Goal: Task Accomplishment & Management: Use online tool/utility

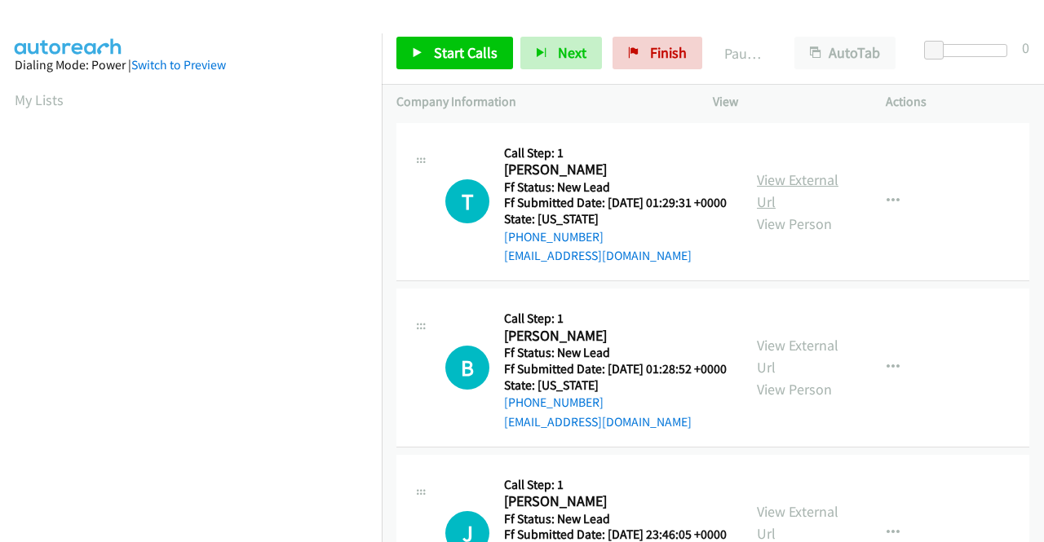
click at [770, 190] on link "View External Url" at bounding box center [798, 190] width 82 height 41
click at [807, 376] on link "View External Url" at bounding box center [798, 356] width 82 height 41
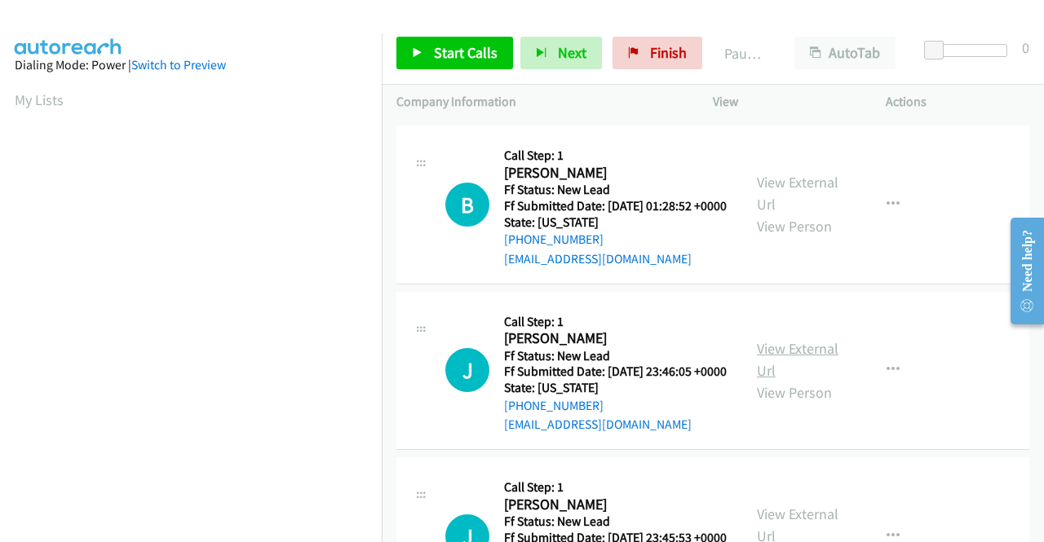
click at [781, 380] on link "View External Url" at bounding box center [798, 359] width 82 height 41
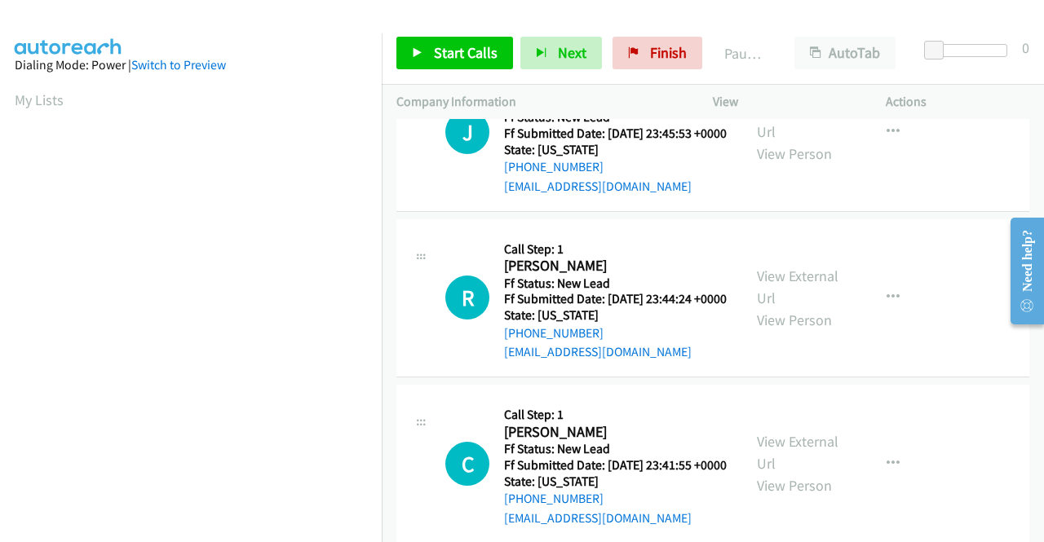
scroll to position [571, 0]
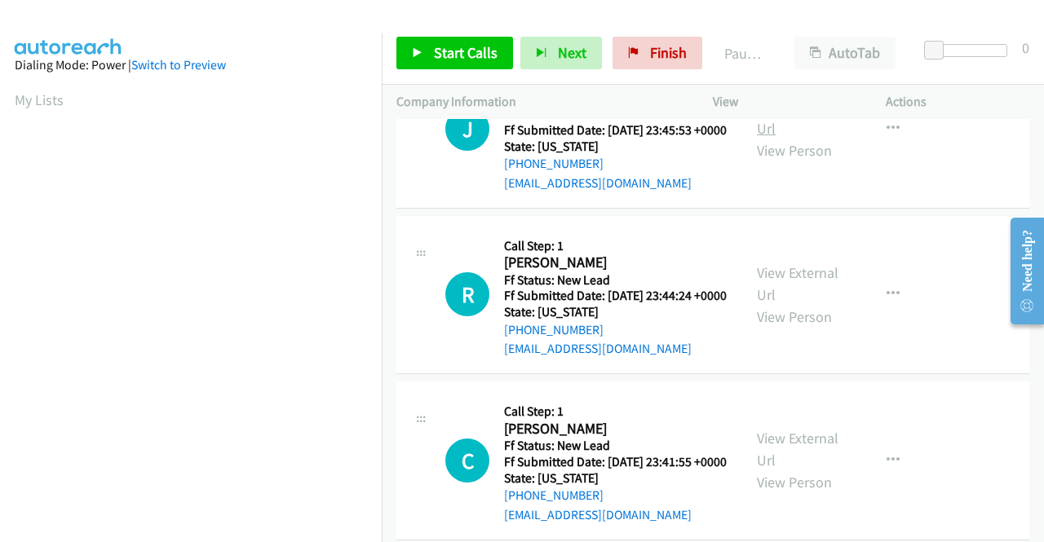
click at [806, 138] on link "View External Url" at bounding box center [798, 117] width 82 height 41
click at [817, 304] on link "View External Url" at bounding box center [798, 283] width 82 height 41
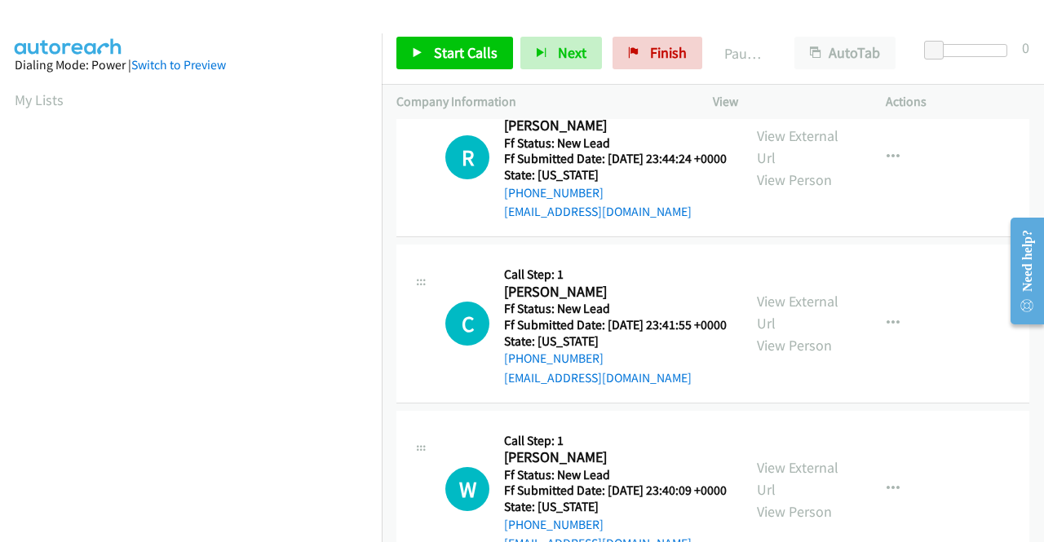
scroll to position [734, 0]
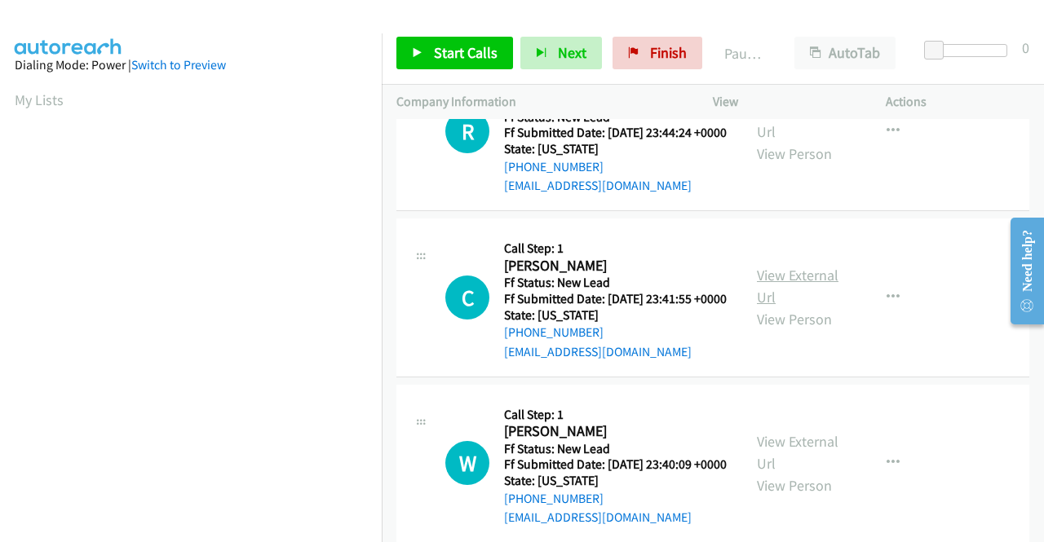
click at [777, 330] on div "View External Url View Person" at bounding box center [799, 297] width 85 height 66
click at [770, 307] on link "View External Url" at bounding box center [798, 286] width 82 height 41
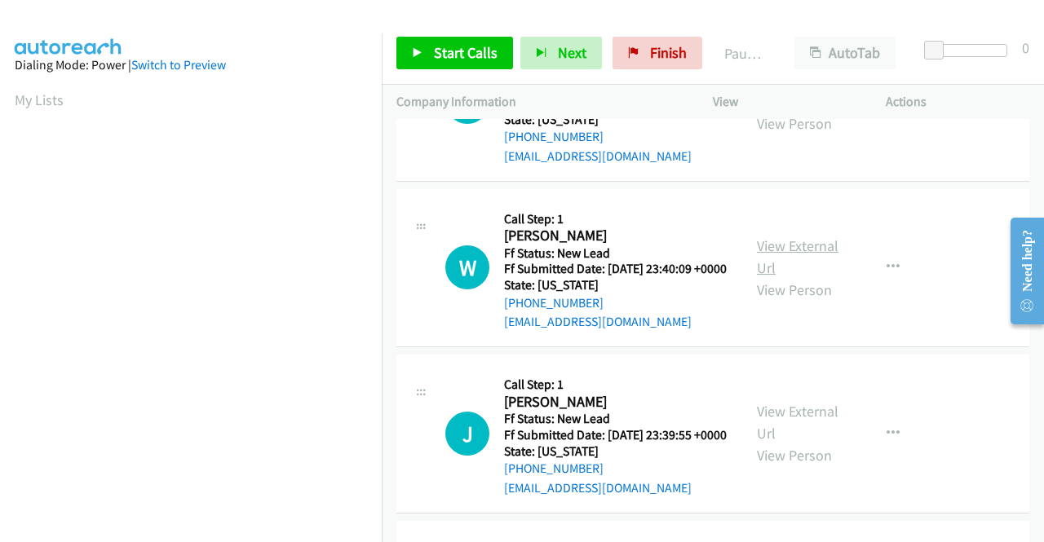
scroll to position [979, 0]
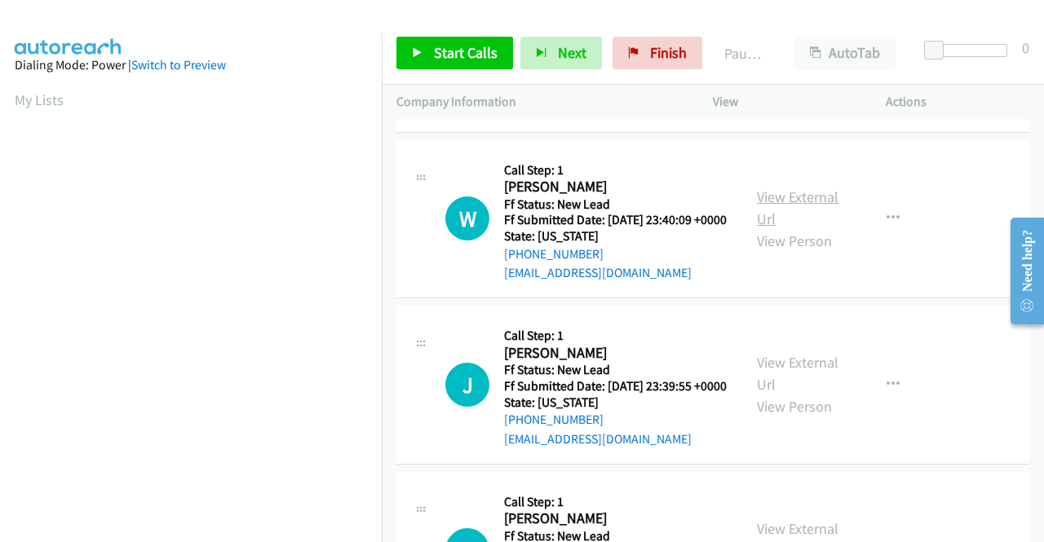
click at [774, 228] on link "View External Url" at bounding box center [798, 208] width 82 height 41
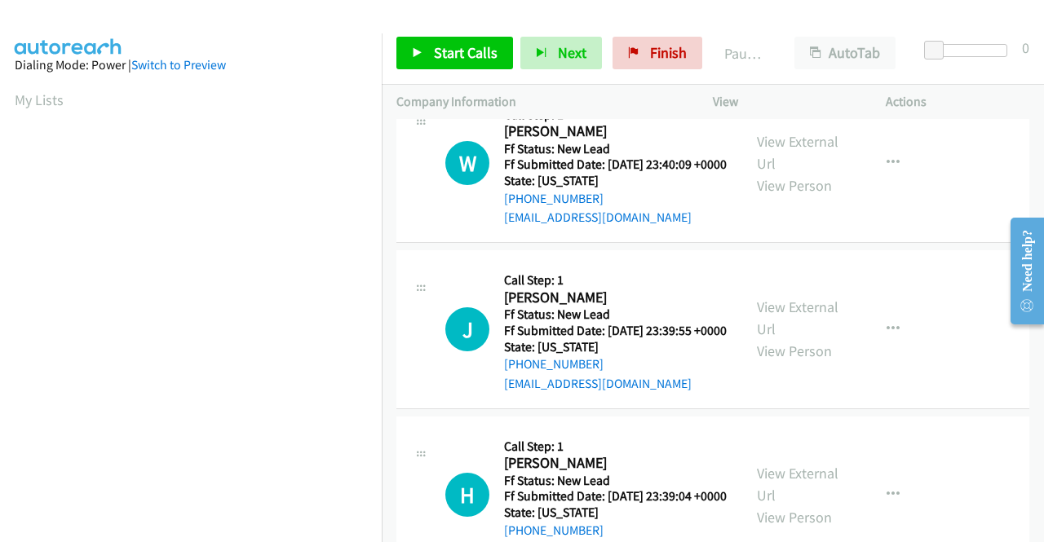
scroll to position [1060, 0]
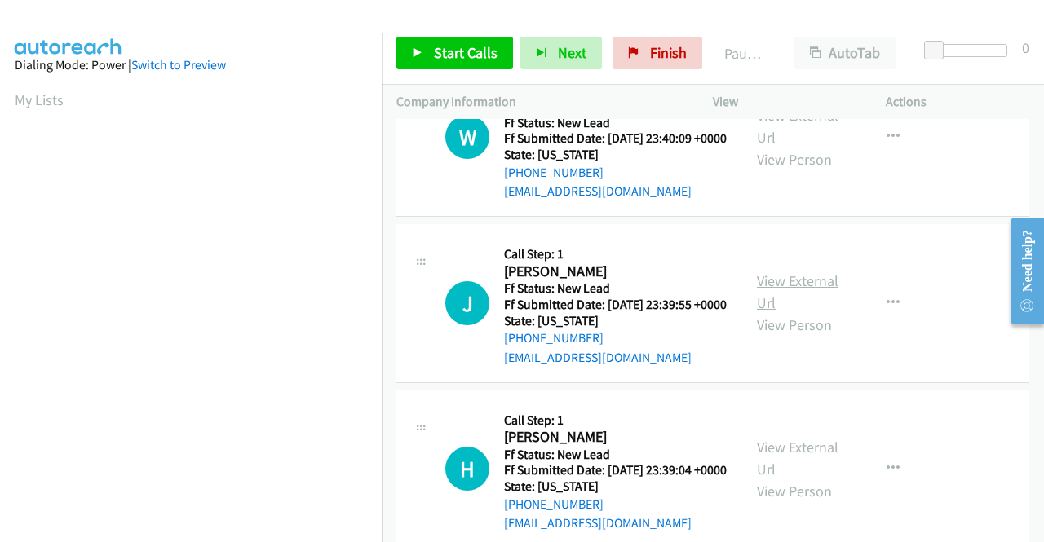
click at [759, 312] on link "View External Url" at bounding box center [798, 292] width 82 height 41
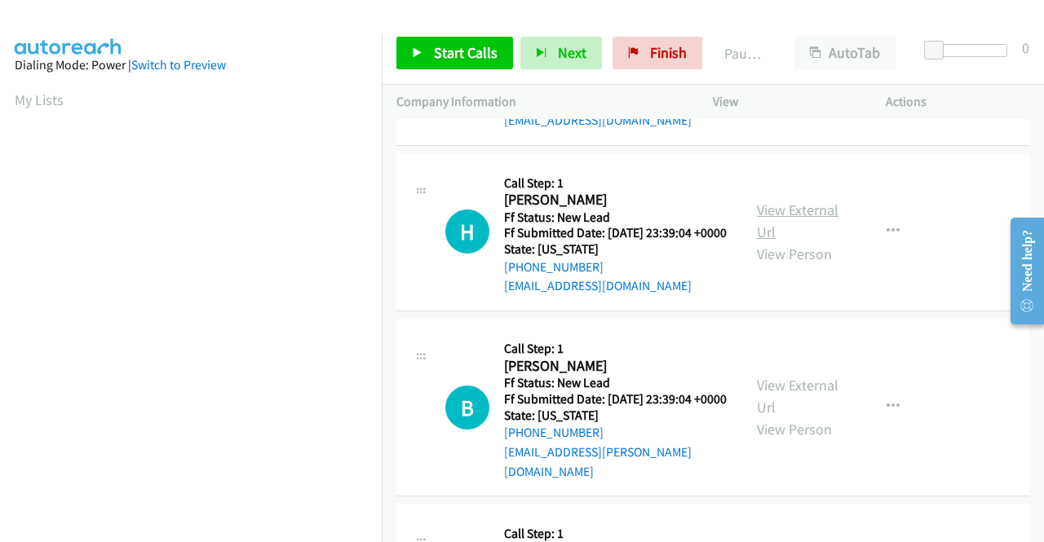
scroll to position [1305, 0]
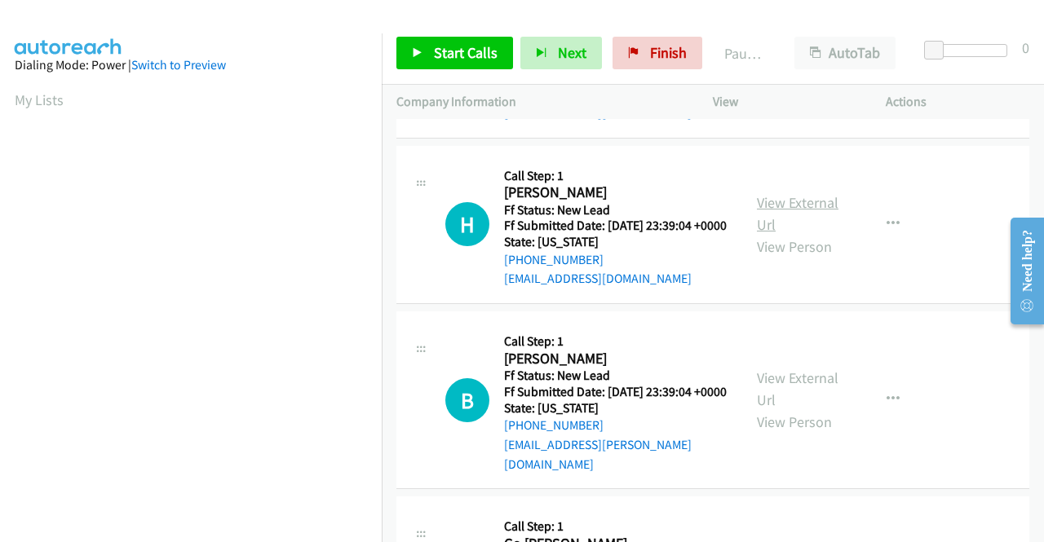
click at [776, 234] on link "View External Url" at bounding box center [798, 213] width 82 height 41
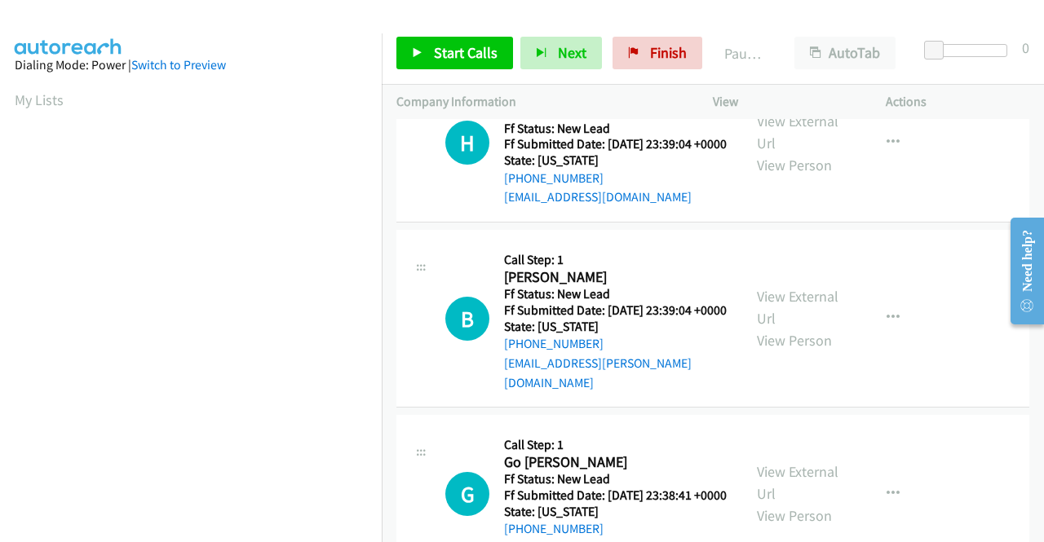
scroll to position [1468, 0]
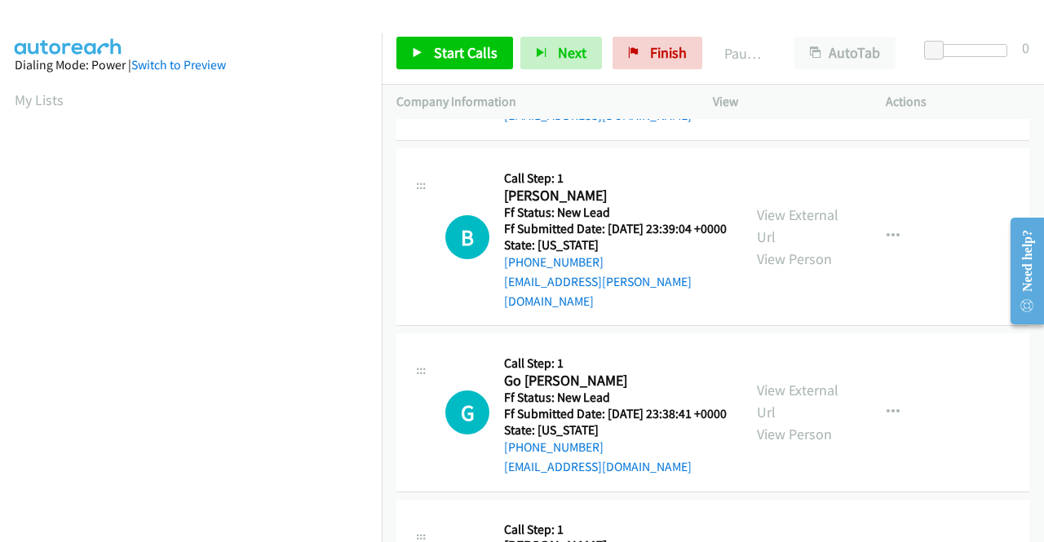
click at [768, 270] on div "View External Url View Person" at bounding box center [799, 237] width 85 height 66
click at [798, 246] on link "View External Url" at bounding box center [798, 226] width 82 height 41
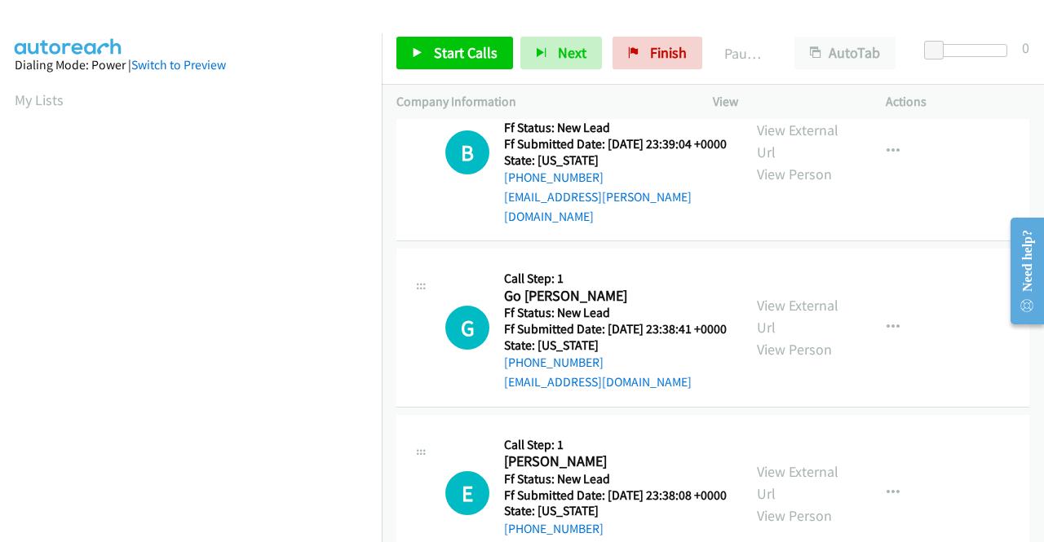
scroll to position [1713, 0]
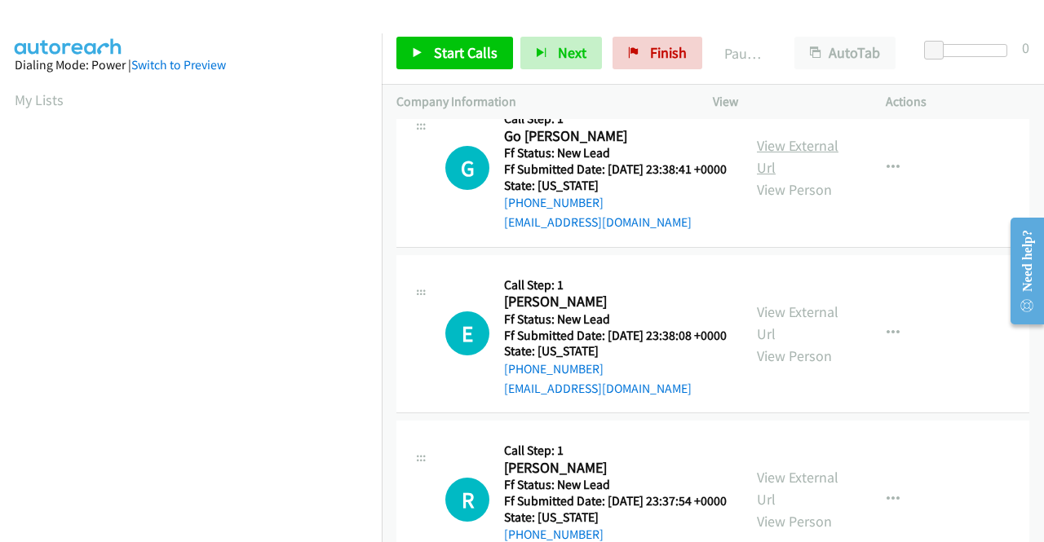
click at [794, 177] on link "View External Url" at bounding box center [798, 156] width 82 height 41
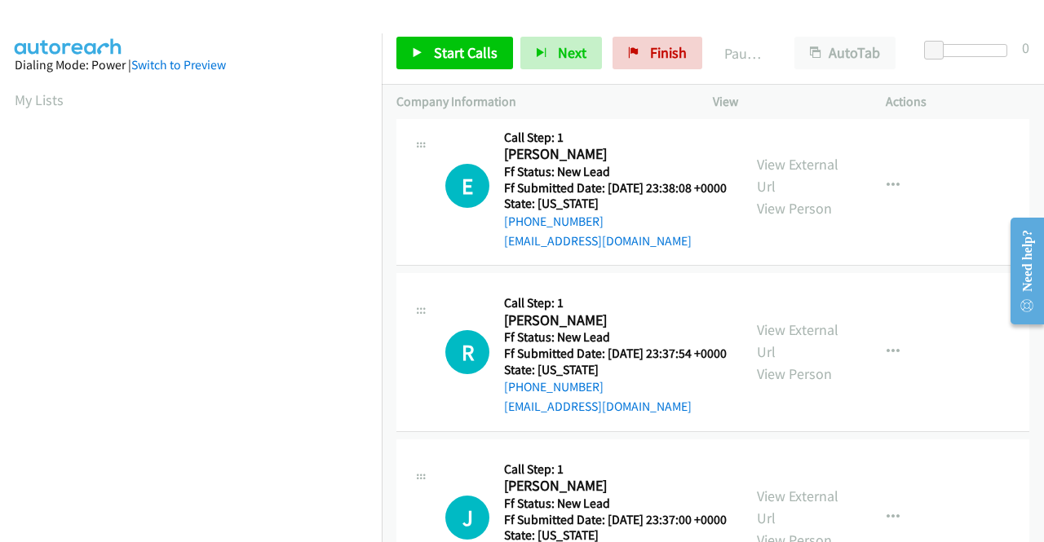
scroll to position [1876, 0]
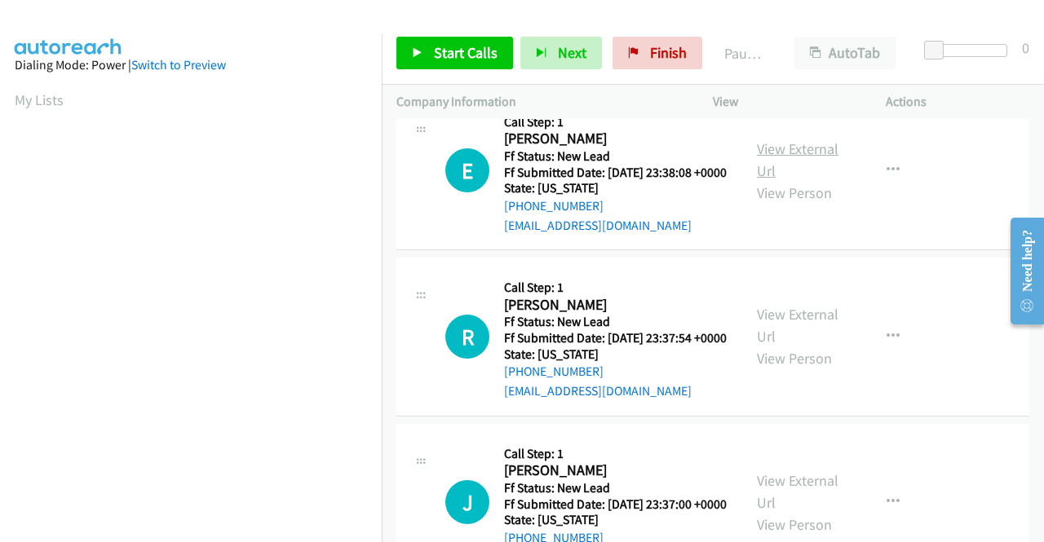
click at [758, 180] on link "View External Url" at bounding box center [798, 159] width 82 height 41
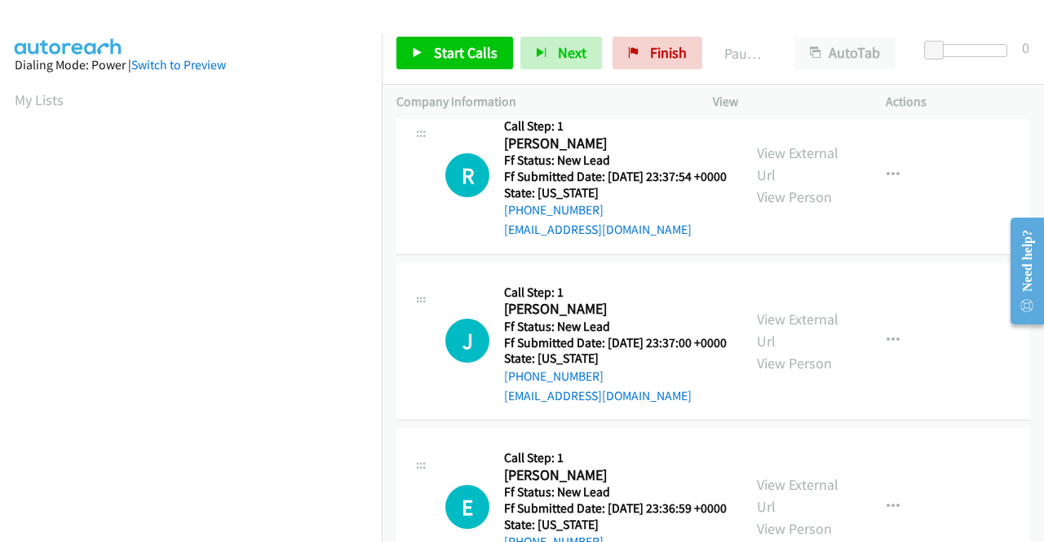
scroll to position [2039, 0]
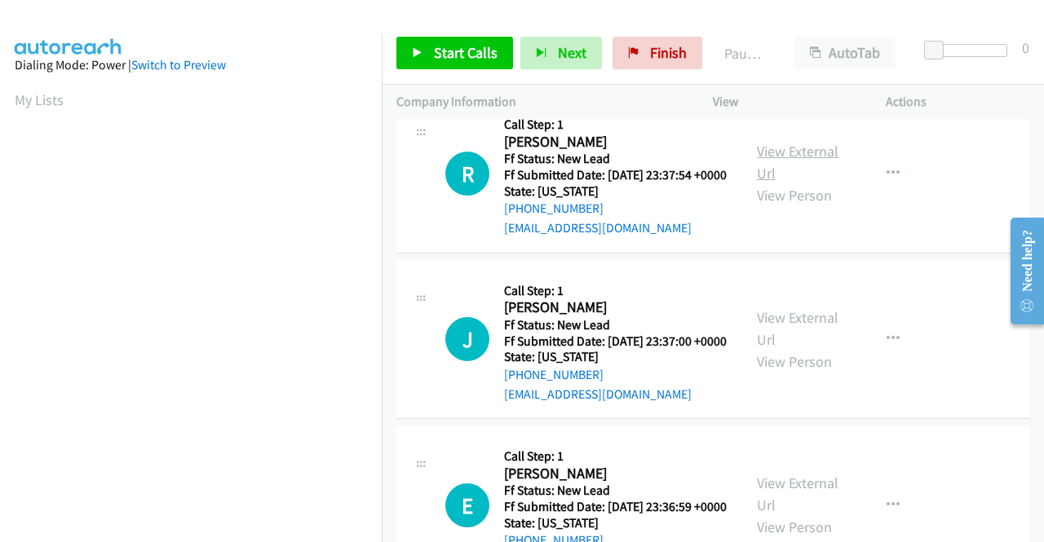
click at [763, 183] on link "View External Url" at bounding box center [798, 162] width 82 height 41
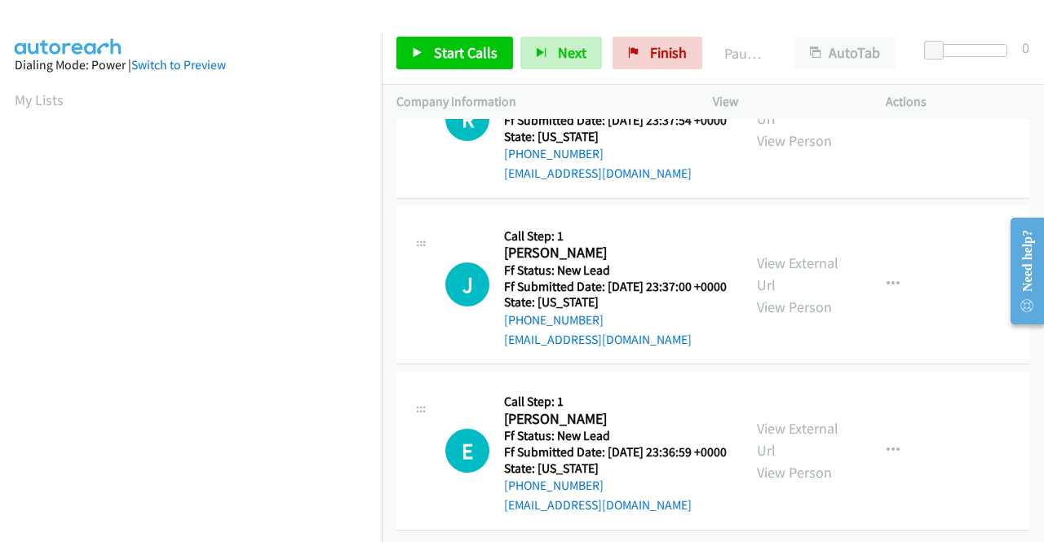
scroll to position [2202, 0]
click at [763, 294] on link "View External Url" at bounding box center [798, 274] width 82 height 41
click at [772, 419] on link "View External Url" at bounding box center [798, 439] width 82 height 41
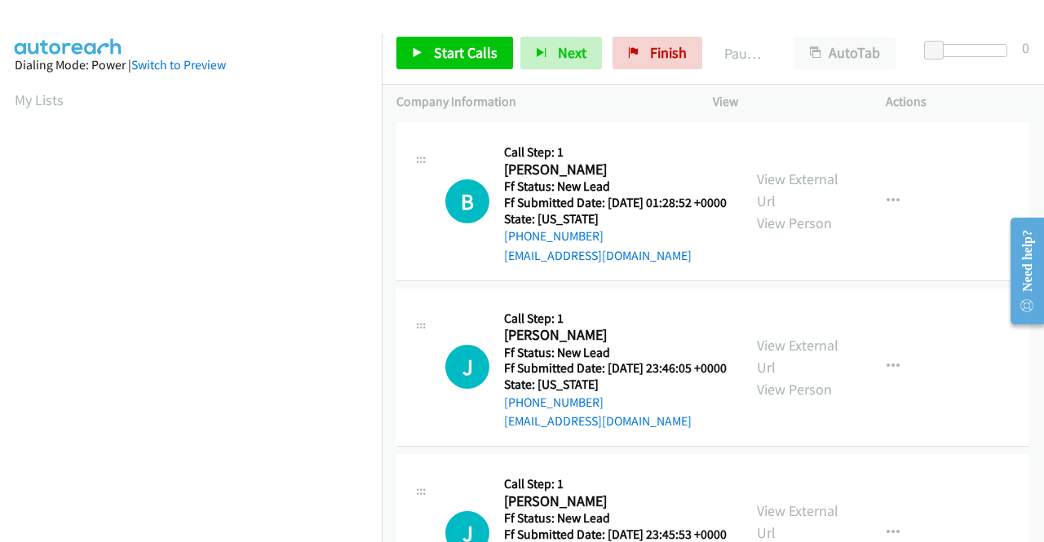
scroll to position [0, 0]
click at [428, 49] on link "Start Calls" at bounding box center [454, 53] width 117 height 33
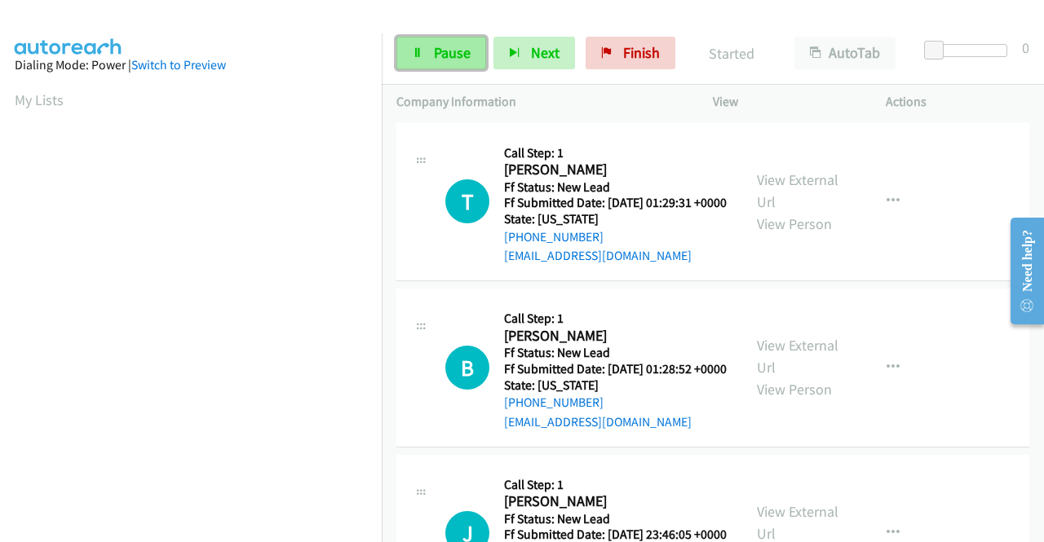
click at [442, 55] on span "Pause" at bounding box center [452, 52] width 37 height 19
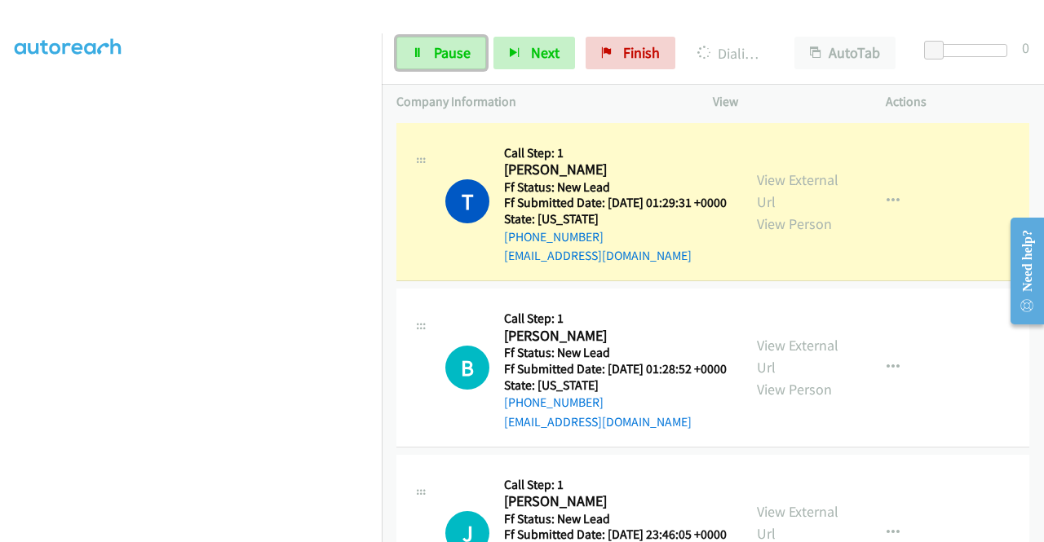
scroll to position [372, 0]
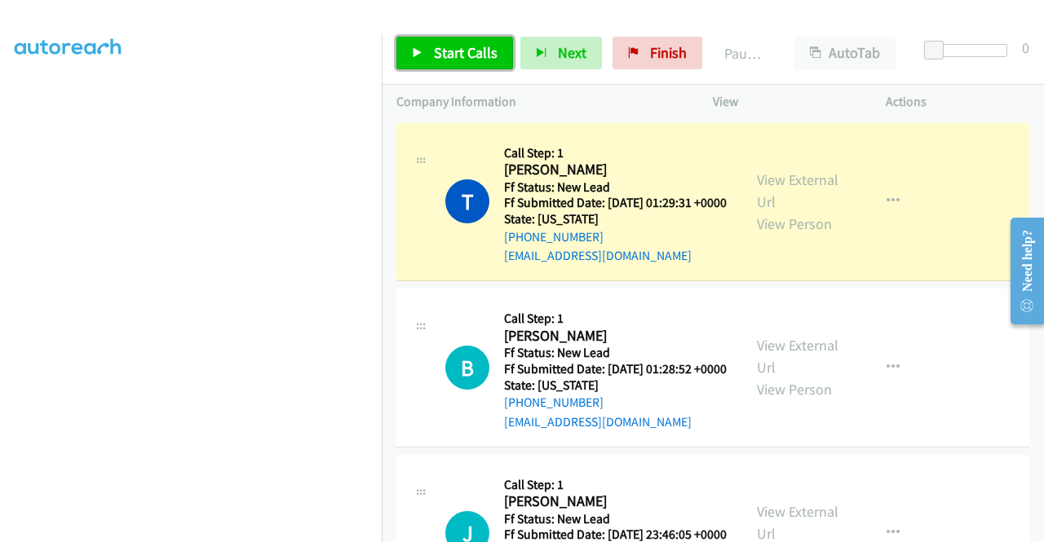
click at [424, 51] on link "Start Calls" at bounding box center [454, 53] width 117 height 33
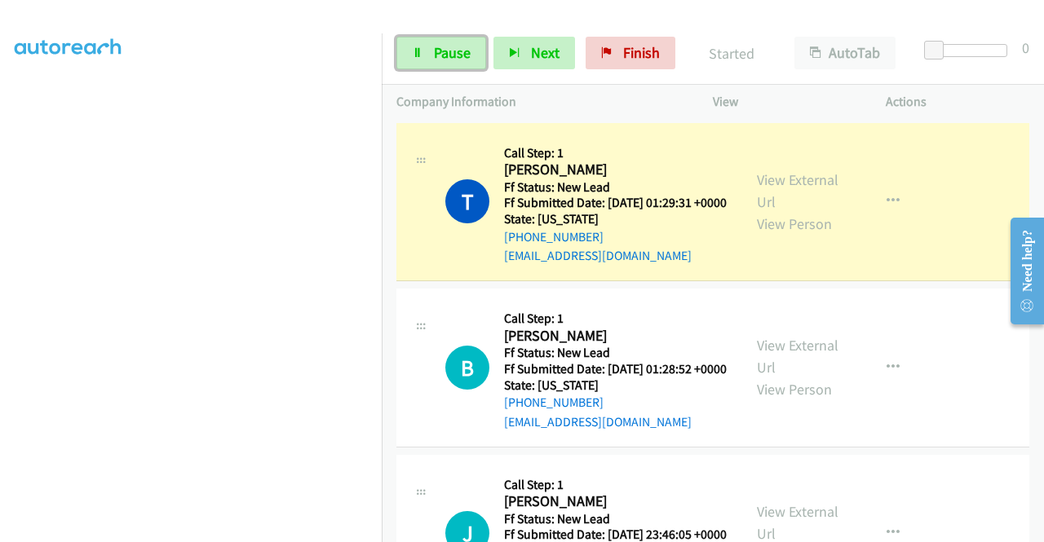
click at [424, 51] on link "Pause" at bounding box center [441, 53] width 90 height 33
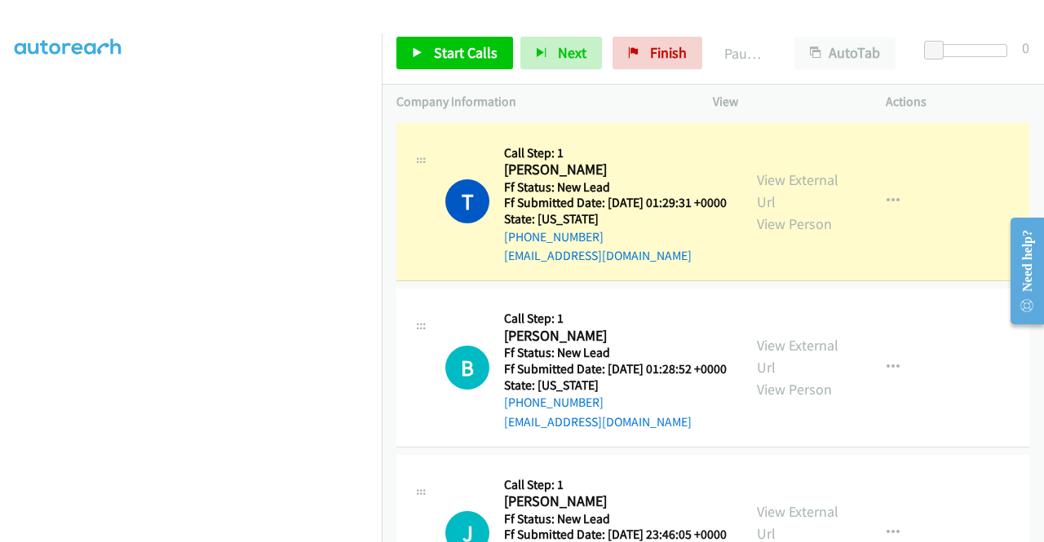
scroll to position [0, 0]
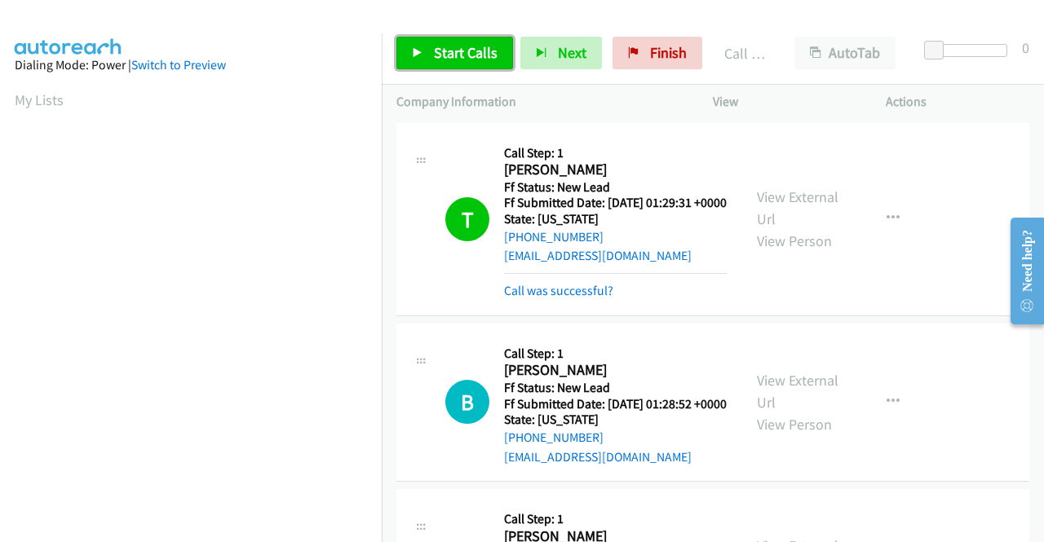
click at [463, 56] on span "Start Calls" at bounding box center [466, 52] width 64 height 19
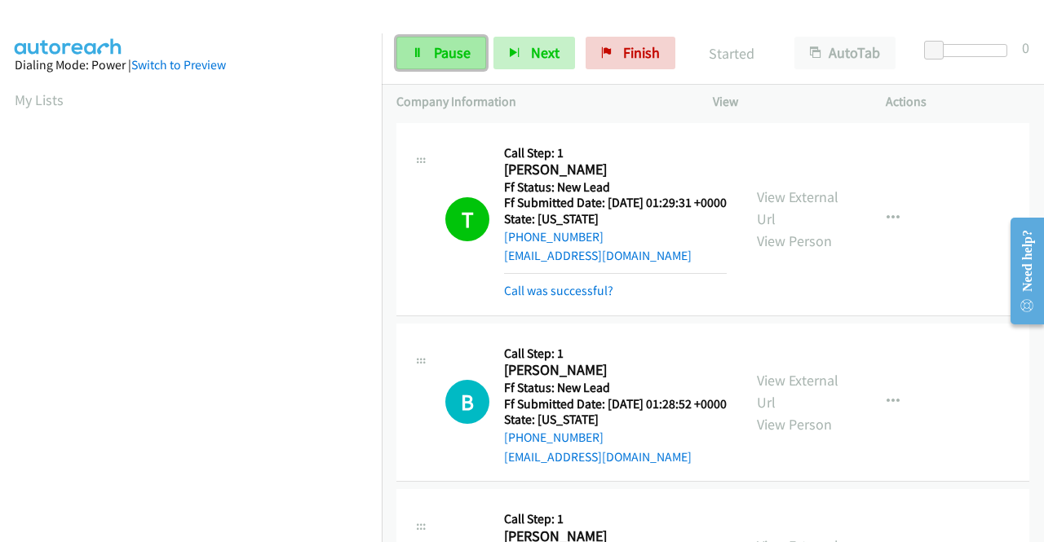
click at [462, 58] on span "Pause" at bounding box center [452, 52] width 37 height 19
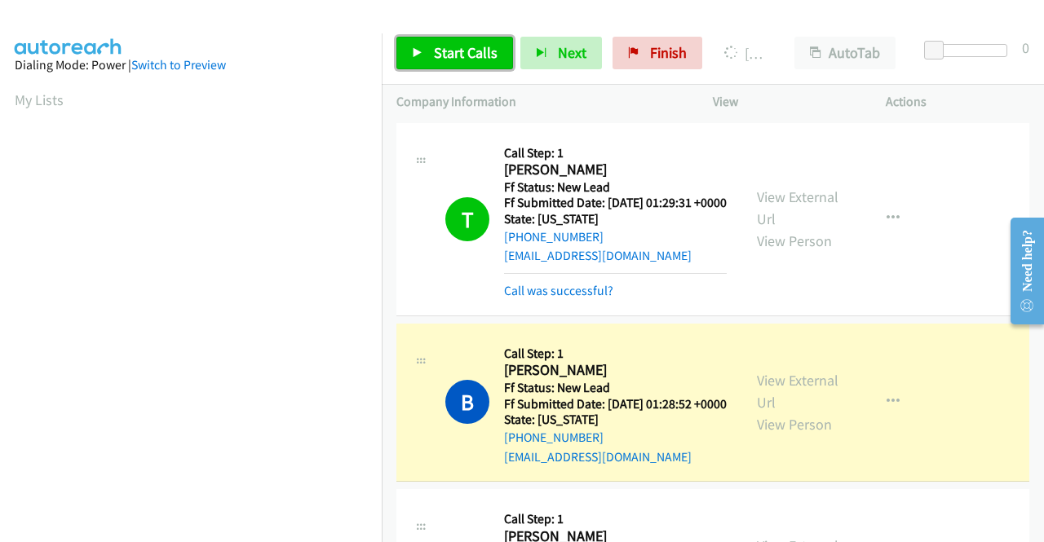
click at [483, 55] on span "Start Calls" at bounding box center [466, 52] width 64 height 19
click at [454, 55] on span "Start Calls" at bounding box center [466, 52] width 64 height 19
click at [742, 27] on div "Start Calls Pause Next Finish Dialing Bailey Munson AutoTab AutoTab 0" at bounding box center [713, 53] width 662 height 63
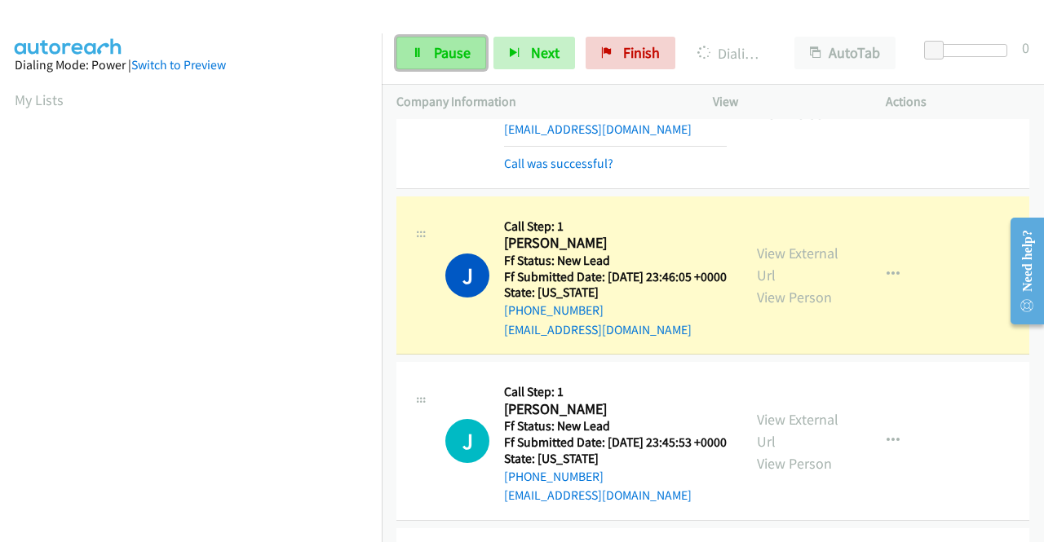
click at [470, 53] on link "Pause" at bounding box center [441, 53] width 90 height 33
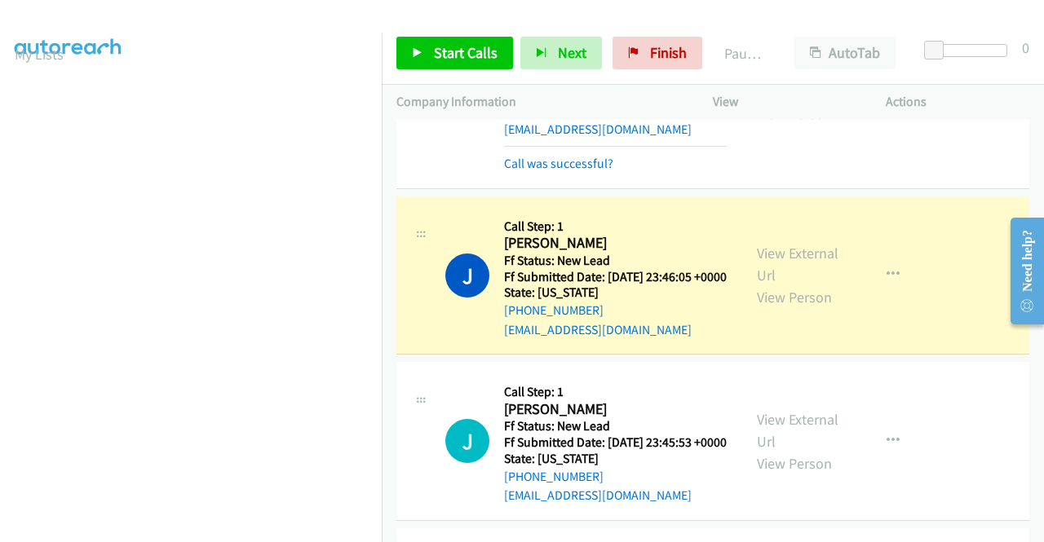
scroll to position [372, 0]
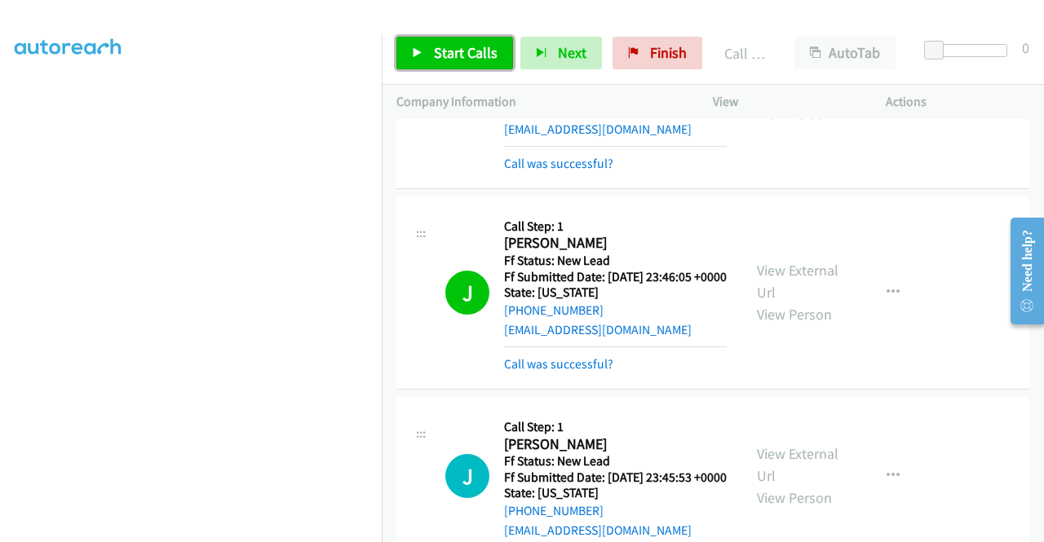
click at [445, 53] on span "Start Calls" at bounding box center [466, 52] width 64 height 19
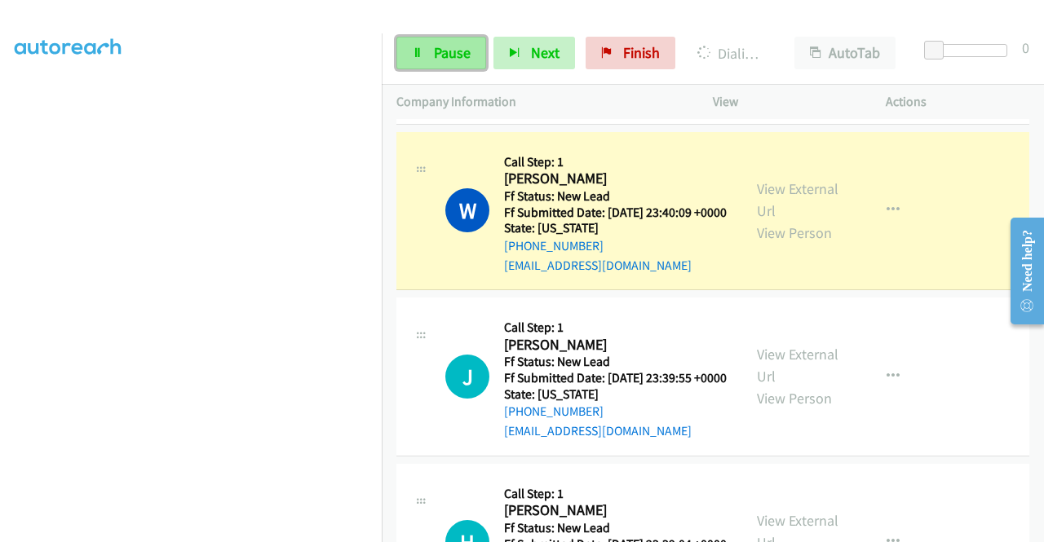
click at [437, 42] on link "Pause" at bounding box center [441, 53] width 90 height 33
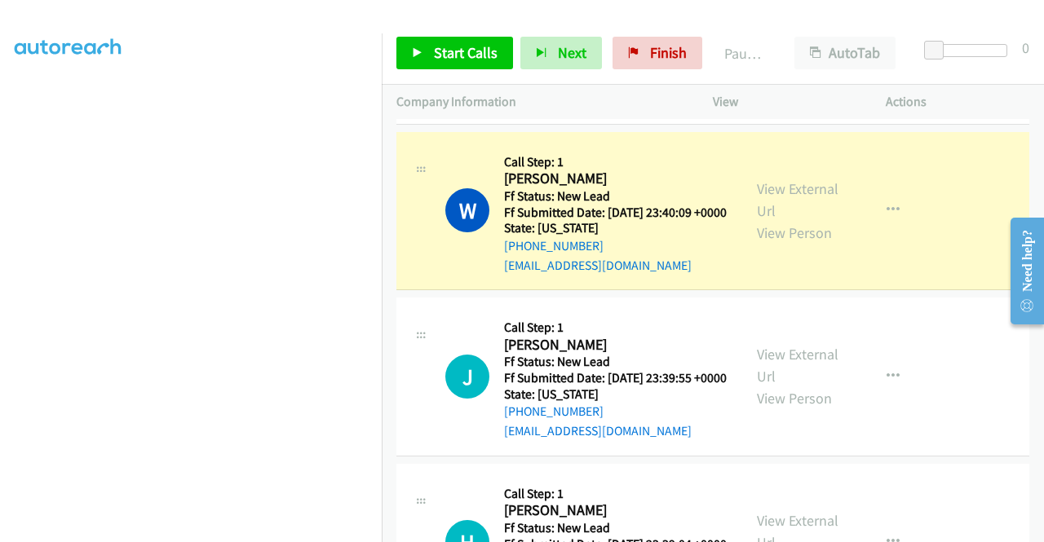
scroll to position [0, 0]
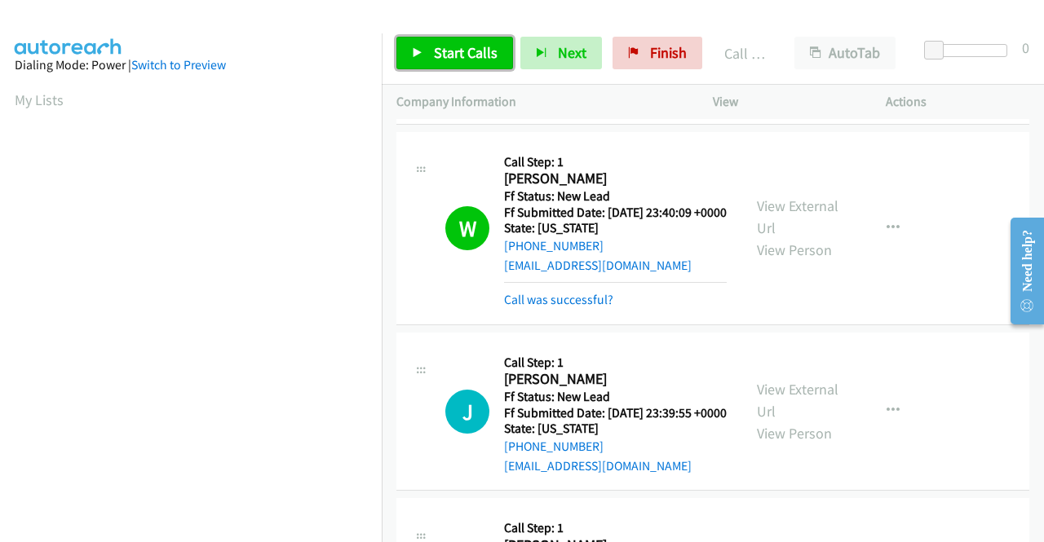
click at [454, 46] on span "Start Calls" at bounding box center [466, 52] width 64 height 19
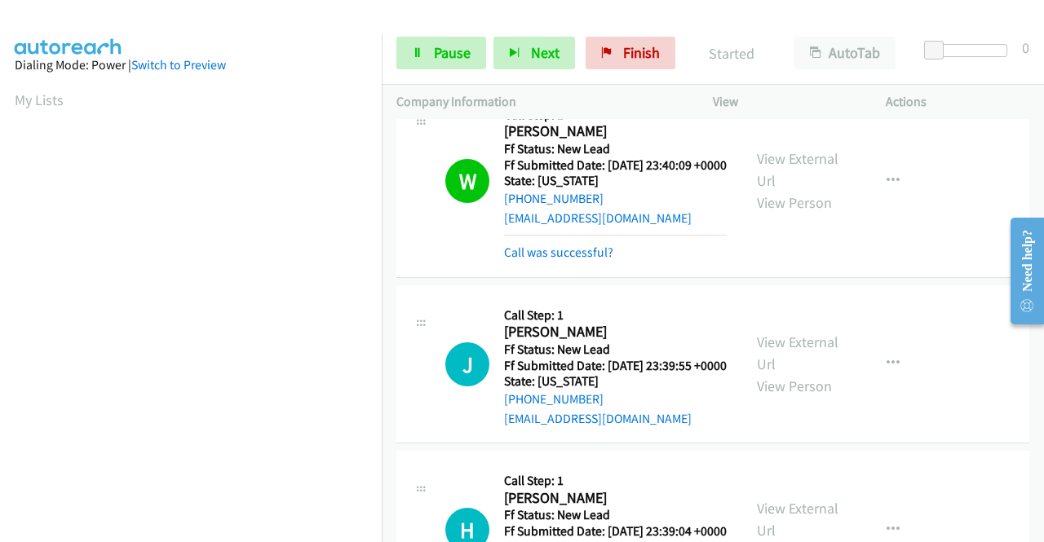
scroll to position [1324, 0]
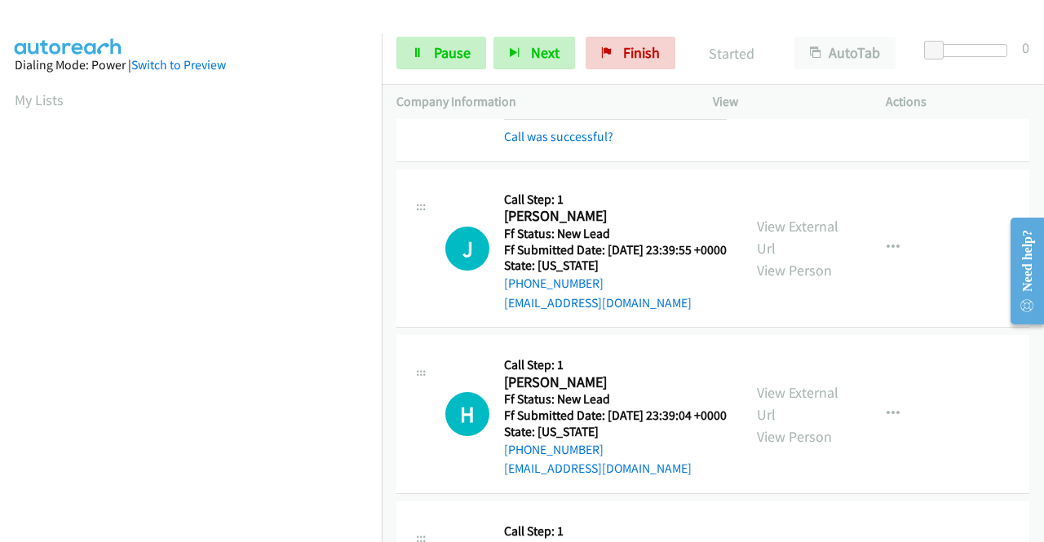
click at [599, 147] on div "Call was successful?" at bounding box center [615, 137] width 223 height 20
click at [578, 144] on link "Call was successful?" at bounding box center [558, 136] width 109 height 15
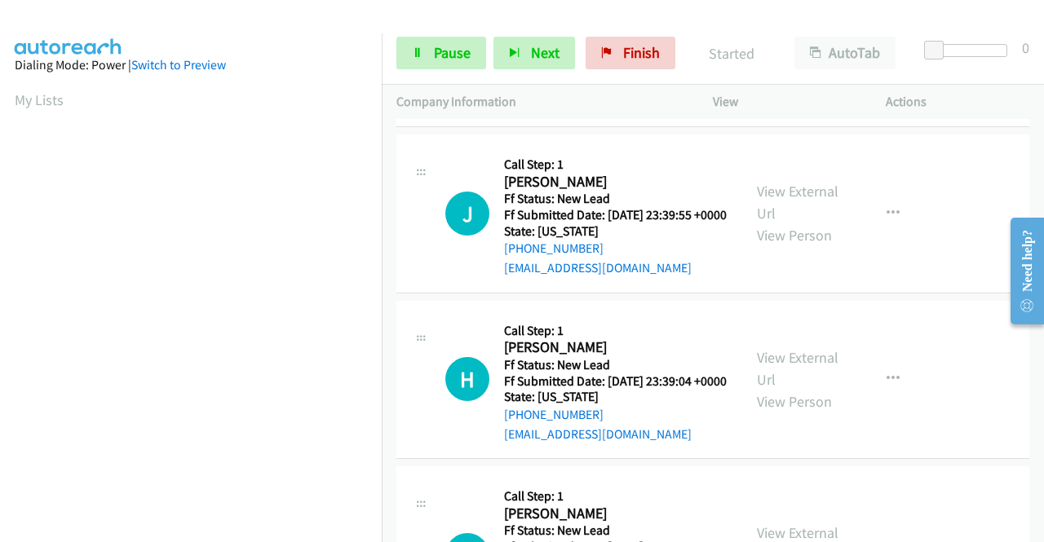
click at [892, 64] on button "button" at bounding box center [893, 47] width 44 height 33
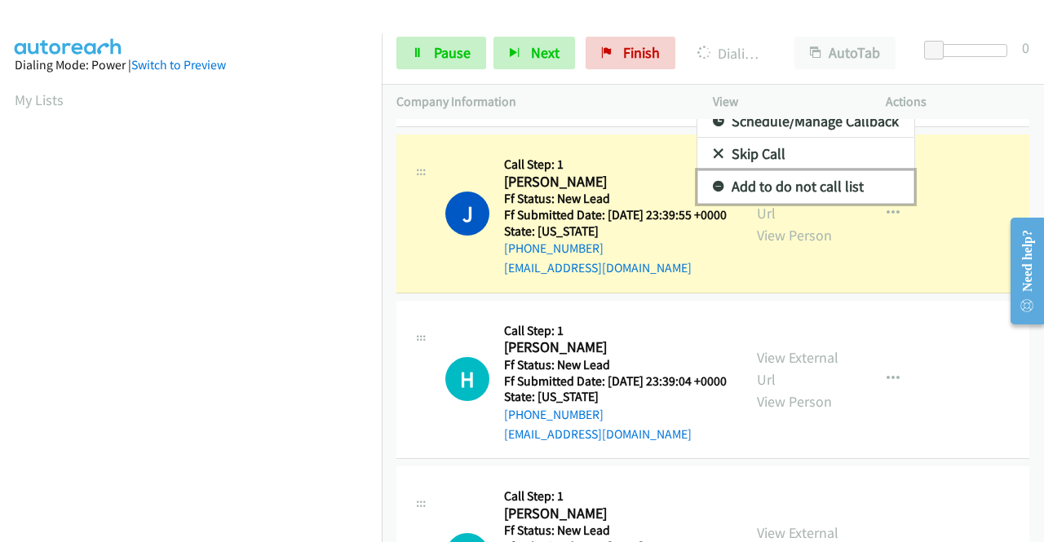
click at [806, 203] on link "Add to do not call list" at bounding box center [805, 186] width 217 height 33
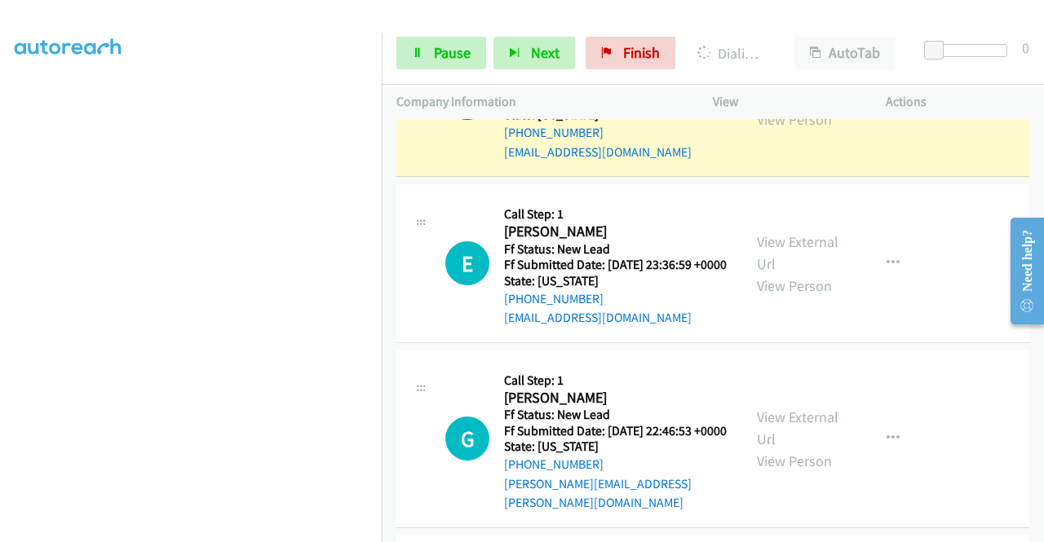
scroll to position [0, 0]
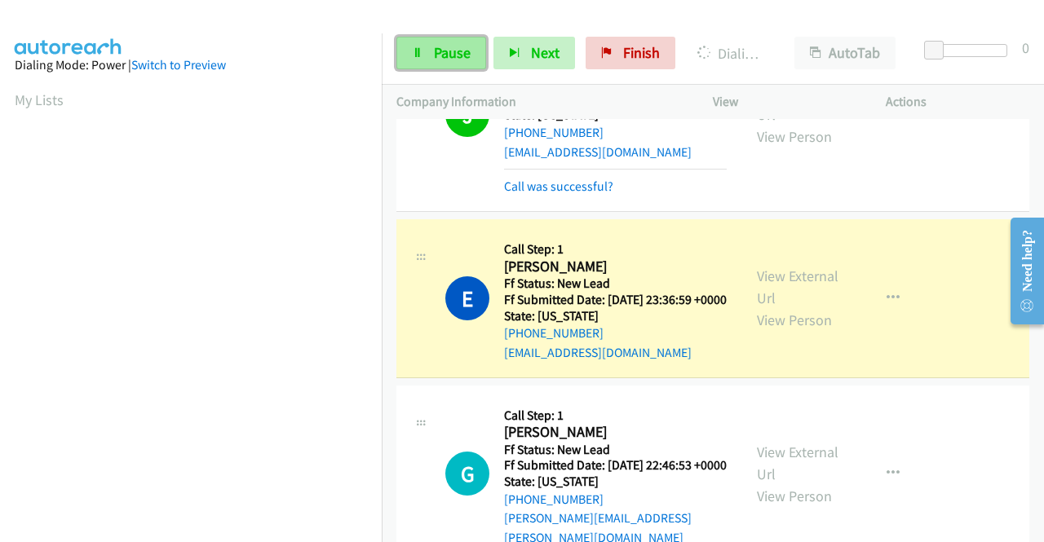
click at [454, 40] on link "Pause" at bounding box center [441, 53] width 90 height 33
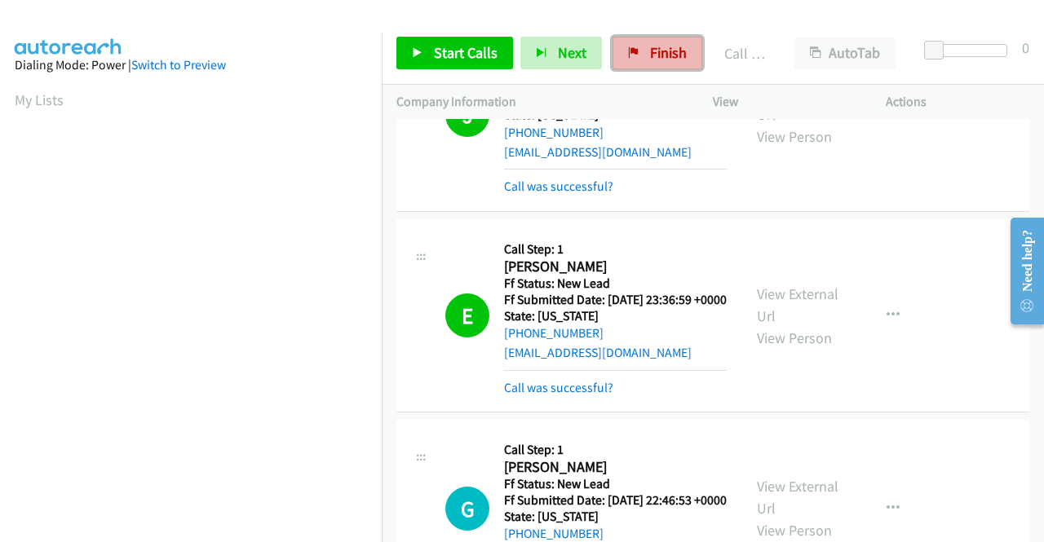
click at [682, 51] on link "Finish" at bounding box center [658, 53] width 90 height 33
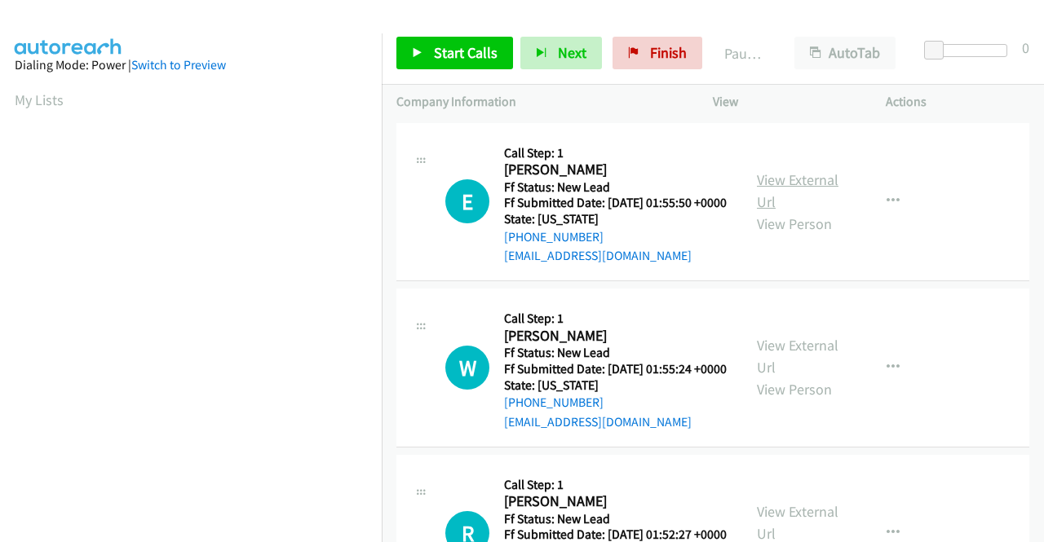
click at [790, 188] on link "View External Url" at bounding box center [798, 190] width 82 height 41
click at [787, 363] on link "View External Url" at bounding box center [798, 356] width 82 height 41
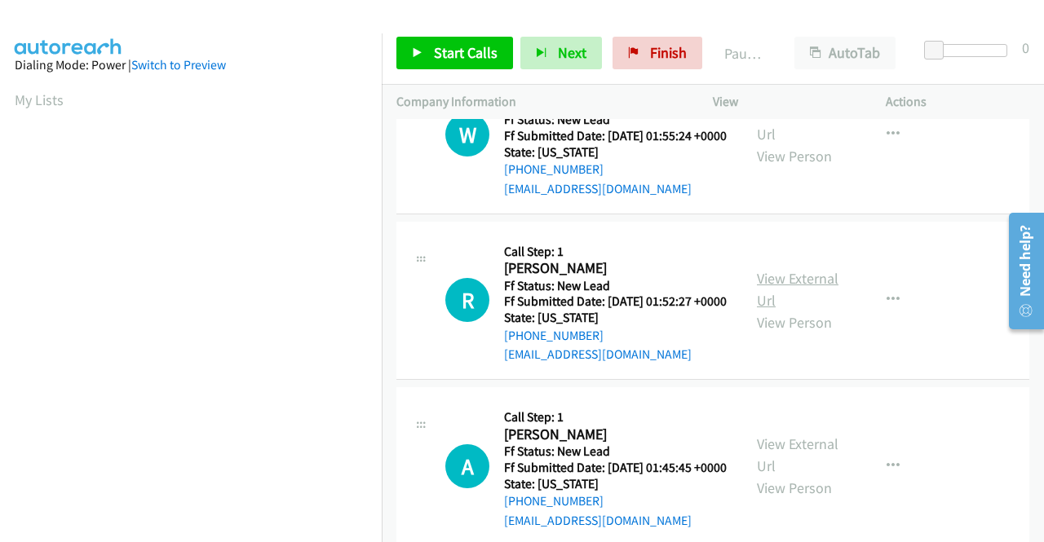
scroll to position [245, 0]
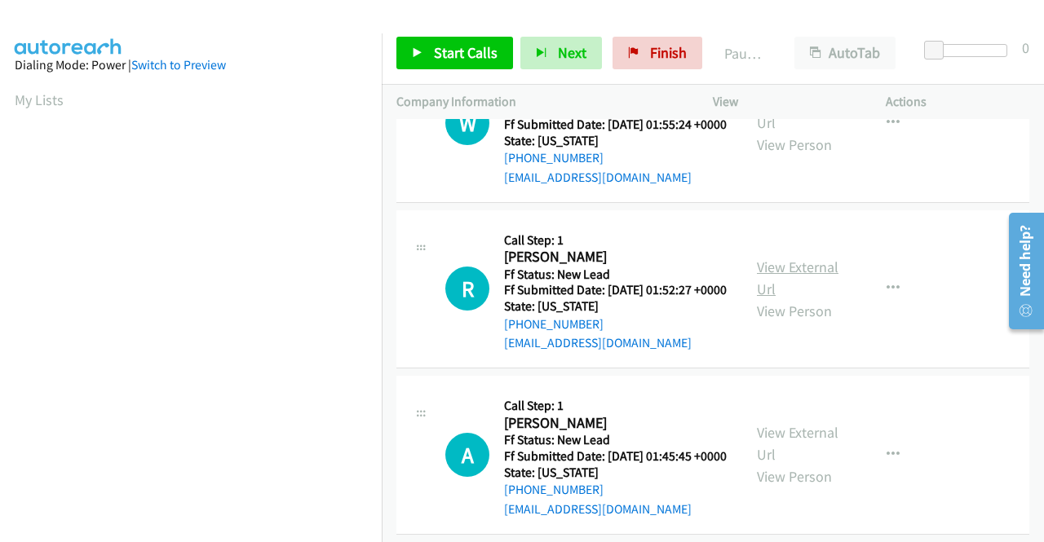
click at [777, 299] on link "View External Url" at bounding box center [798, 278] width 82 height 41
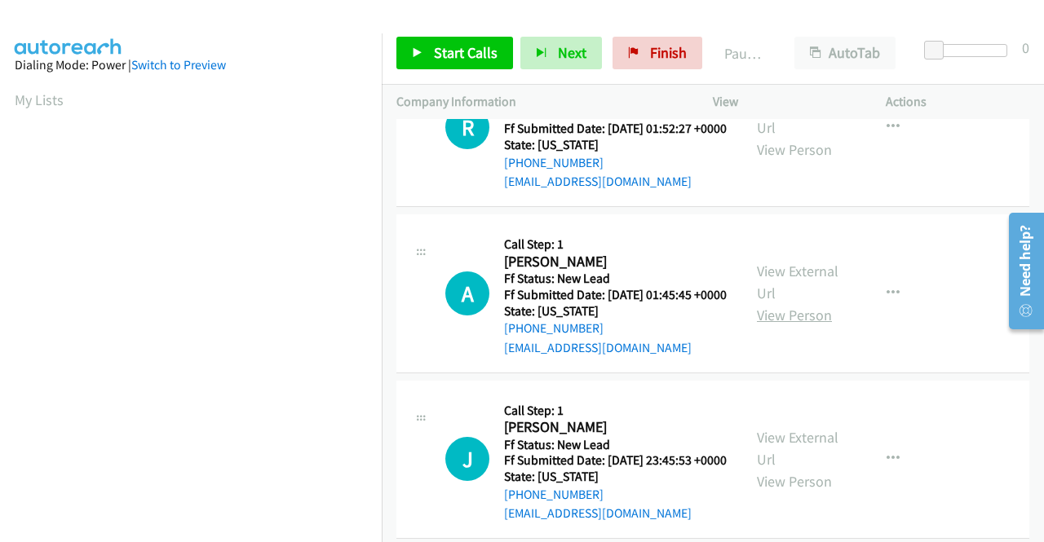
scroll to position [408, 0]
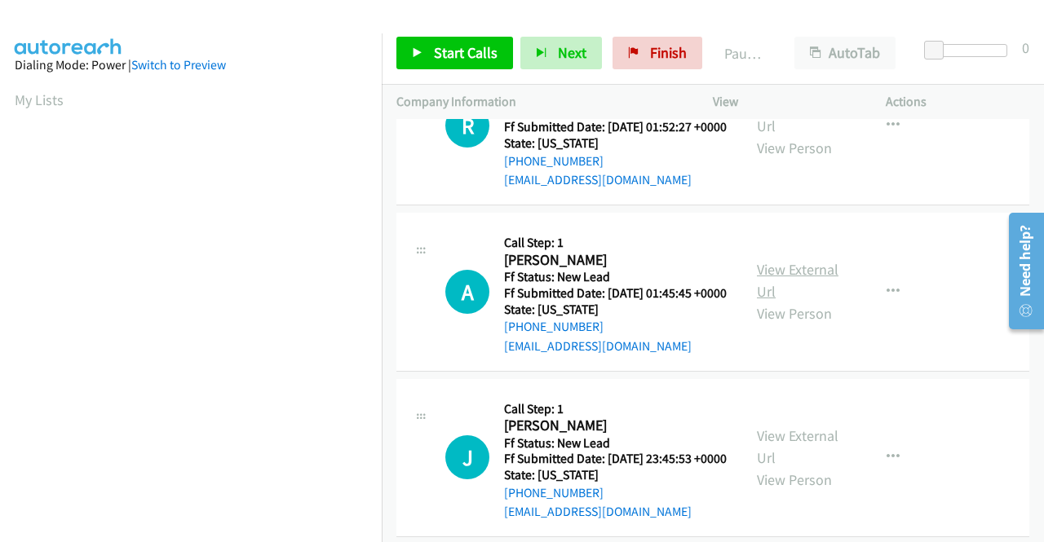
click at [795, 301] on link "View External Url" at bounding box center [798, 280] width 82 height 41
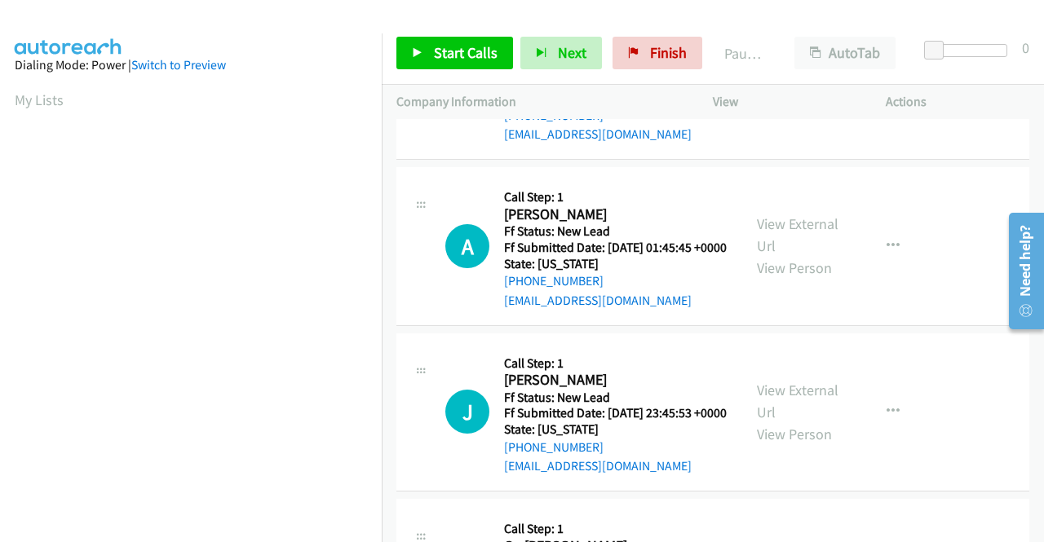
scroll to position [571, 0]
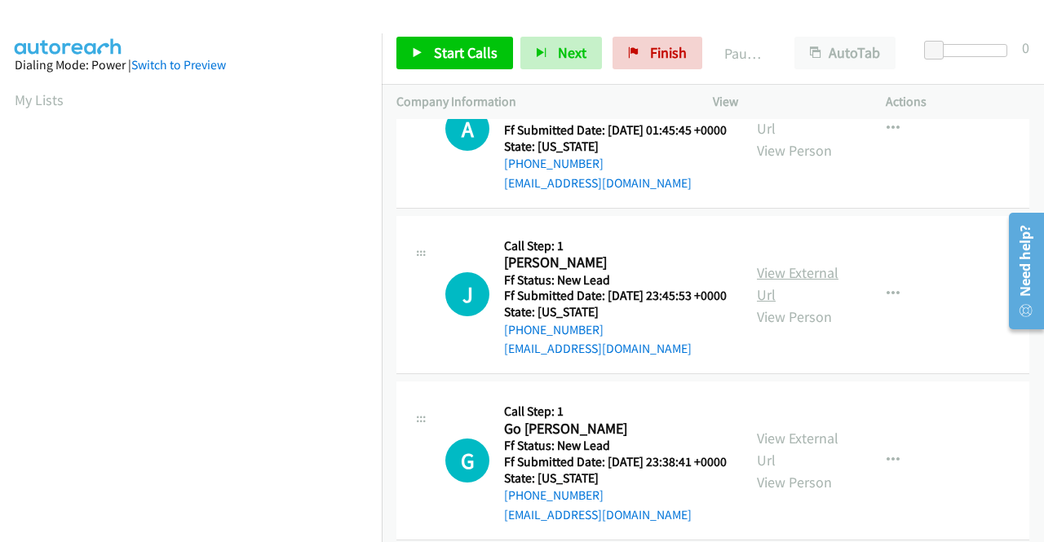
click at [811, 304] on link "View External Url" at bounding box center [798, 283] width 82 height 41
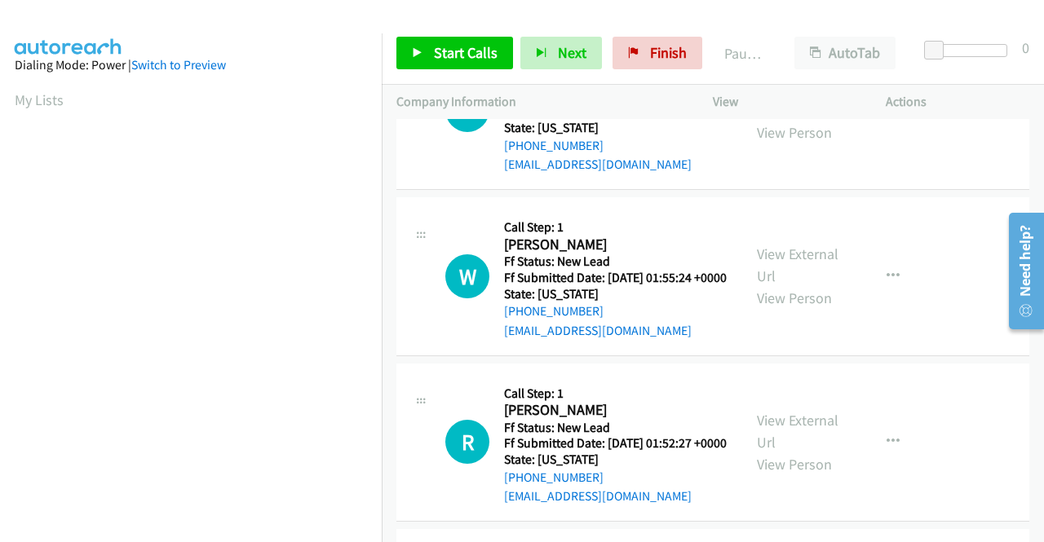
scroll to position [0, 0]
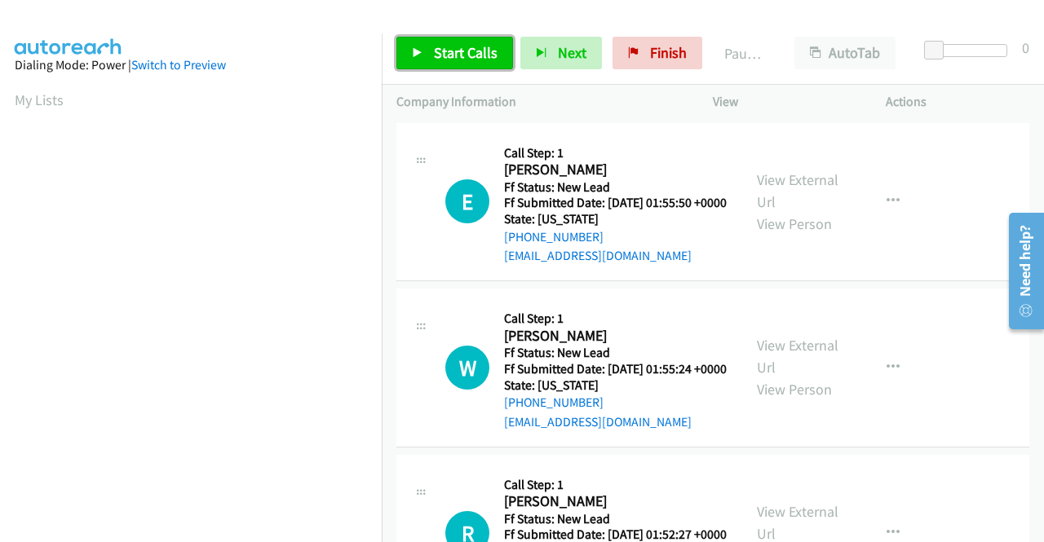
click at [464, 40] on link "Start Calls" at bounding box center [454, 53] width 117 height 33
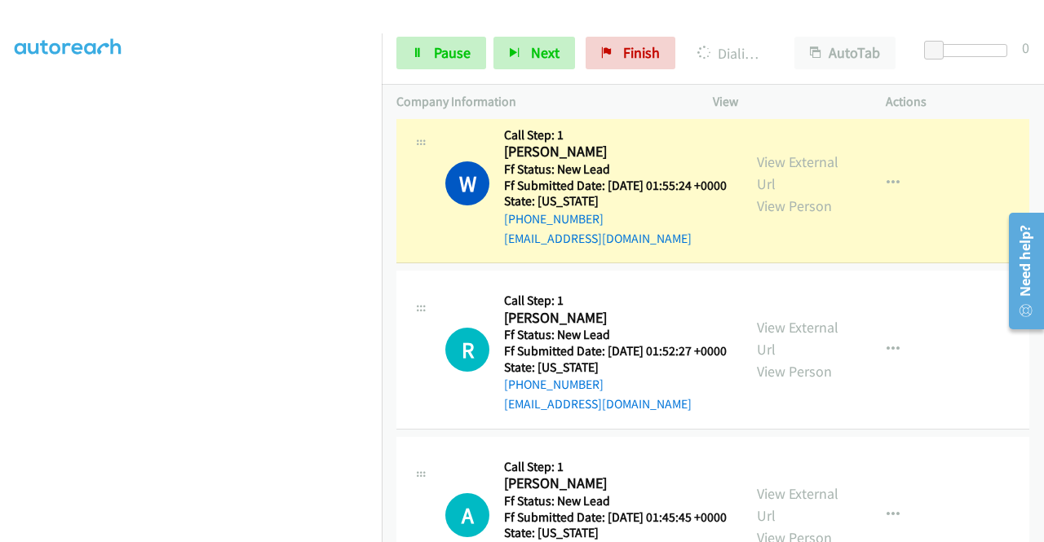
scroll to position [245, 0]
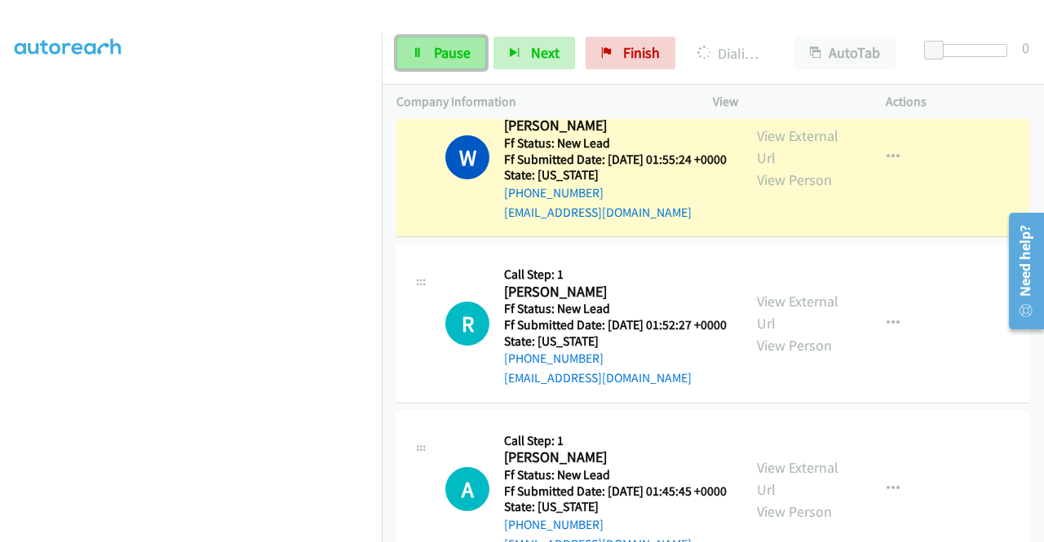
click at [431, 62] on link "Pause" at bounding box center [441, 53] width 90 height 33
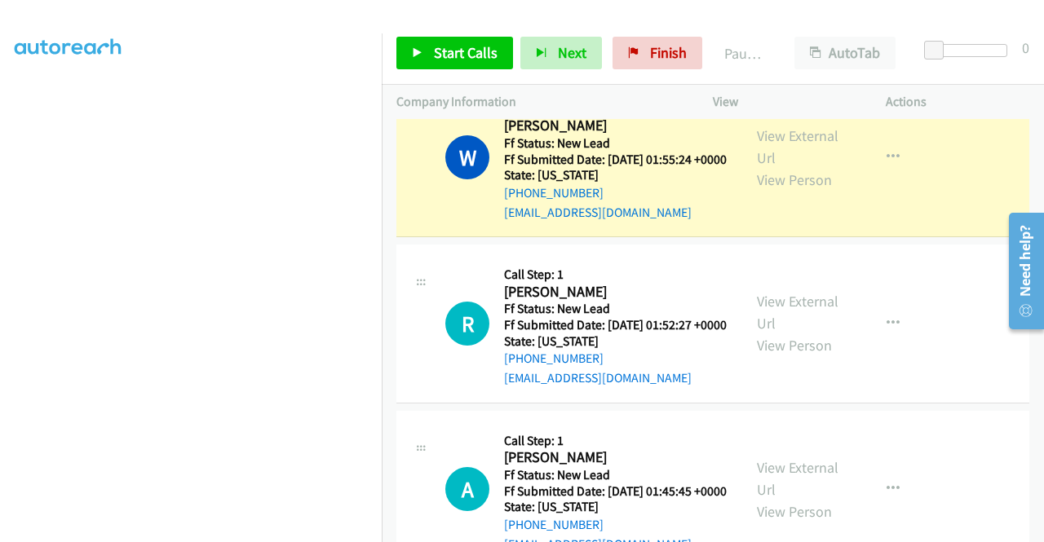
scroll to position [46, 0]
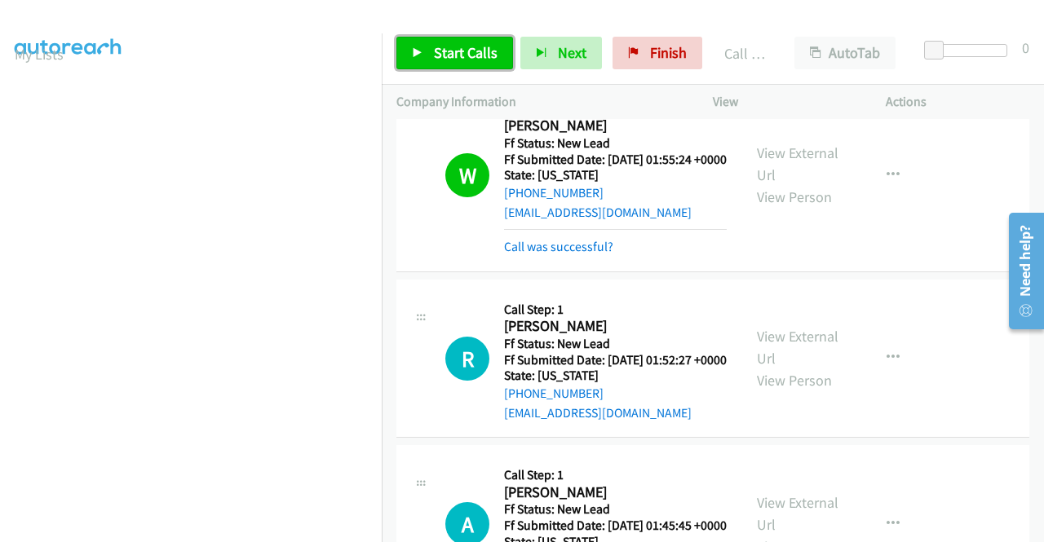
click at [483, 63] on link "Start Calls" at bounding box center [454, 53] width 117 height 33
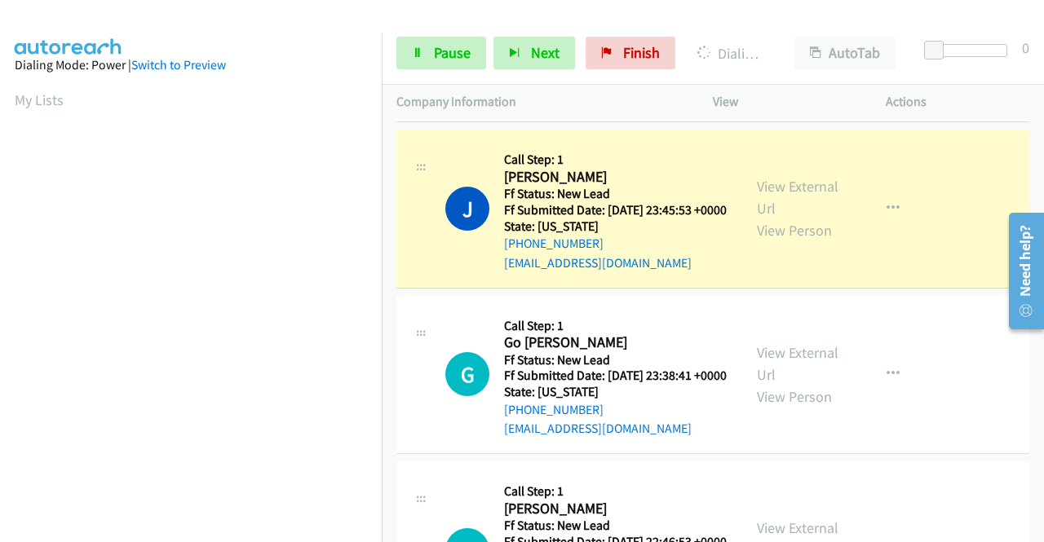
scroll to position [816, 0]
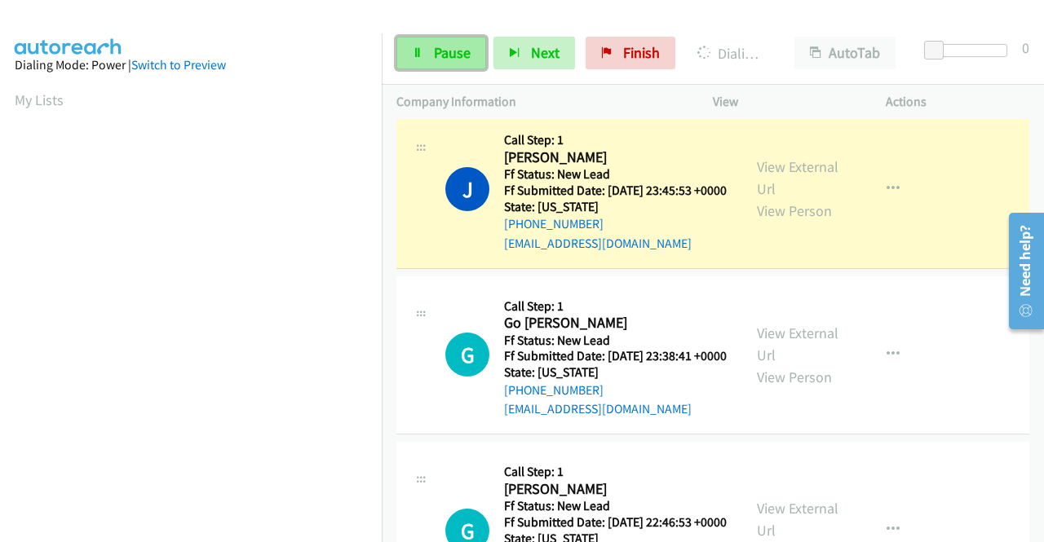
click at [437, 53] on span "Pause" at bounding box center [452, 52] width 37 height 19
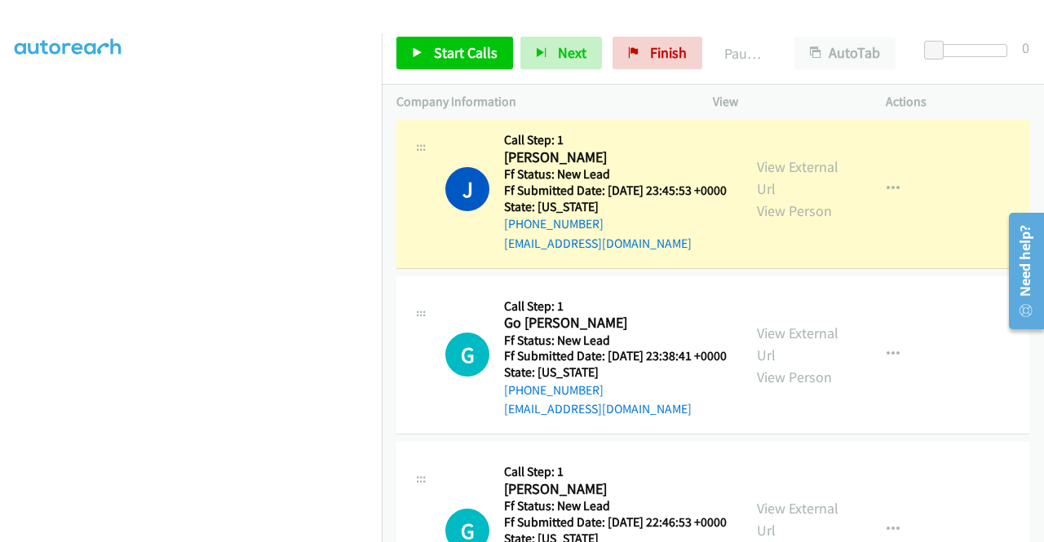
scroll to position [0, 0]
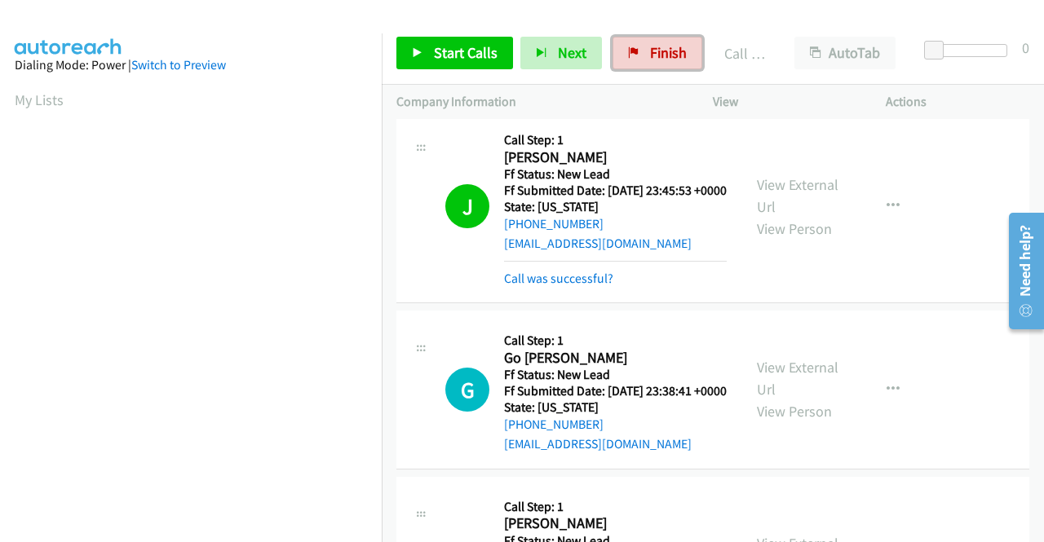
drag, startPoint x: 640, startPoint y: 60, endPoint x: 605, endPoint y: 91, distance: 47.4
click at [640, 60] on link "Finish" at bounding box center [658, 53] width 90 height 33
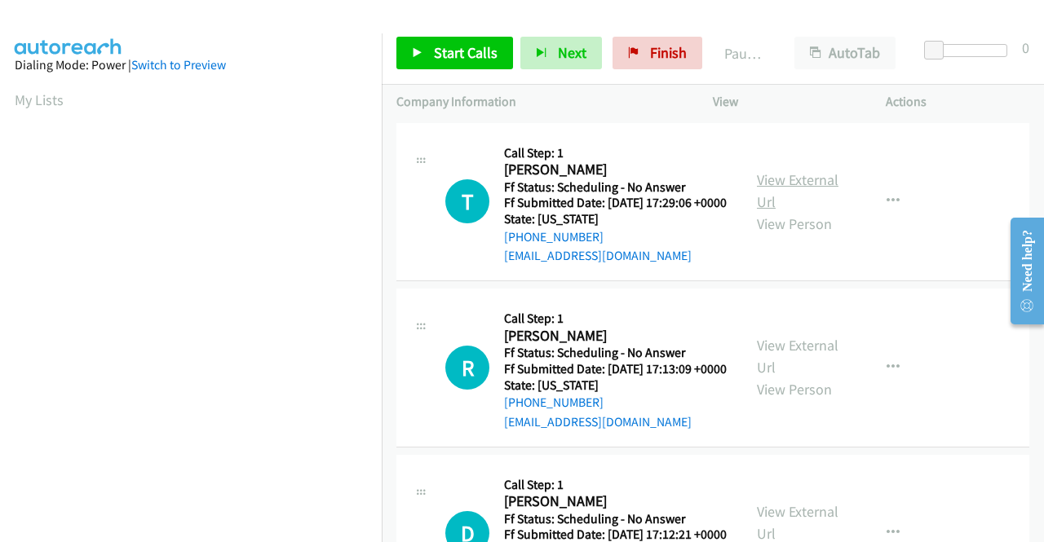
click at [790, 190] on link "View External Url" at bounding box center [798, 190] width 82 height 41
click at [759, 371] on link "View External Url" at bounding box center [798, 356] width 82 height 41
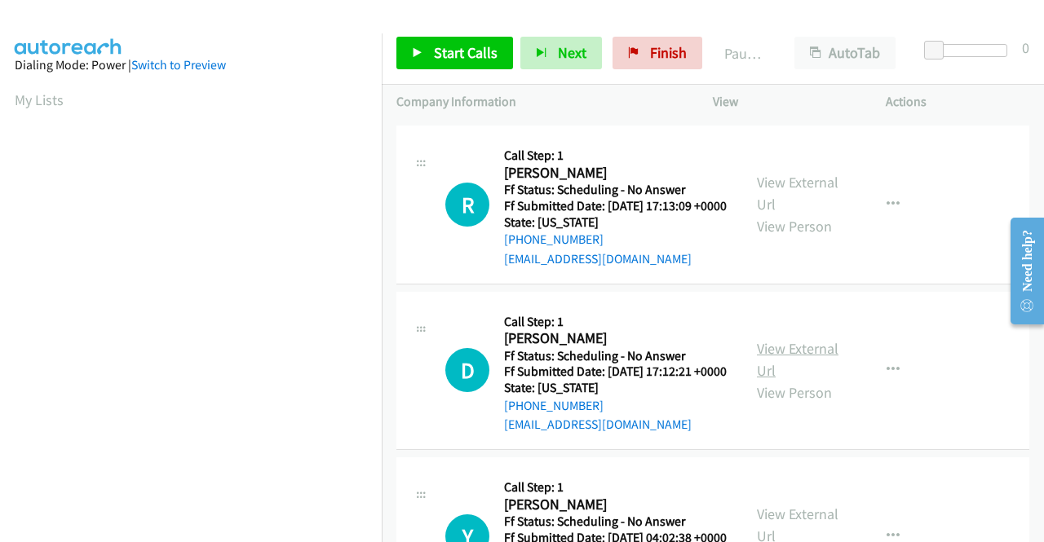
click at [800, 380] on link "View External Url" at bounding box center [798, 359] width 82 height 41
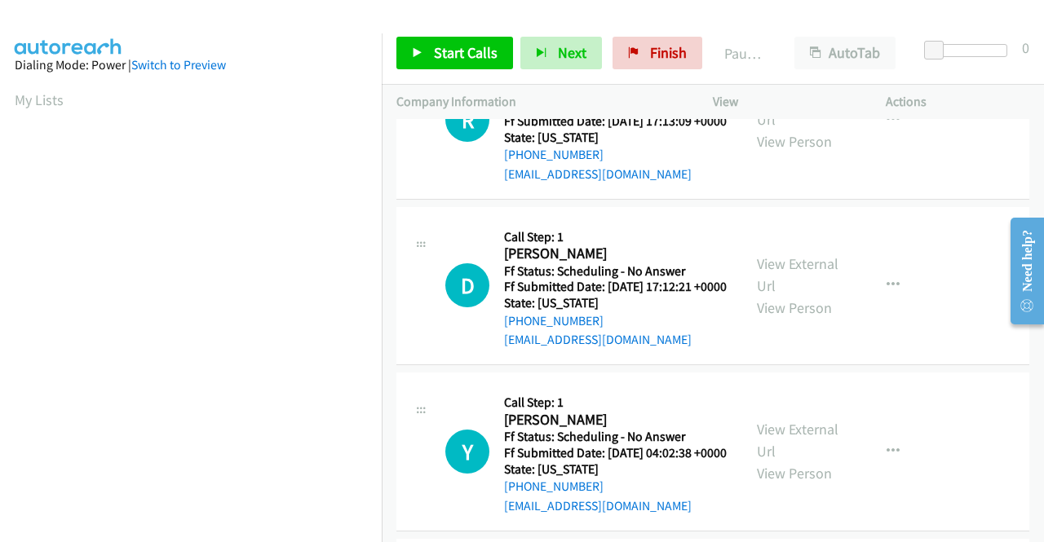
scroll to position [326, 0]
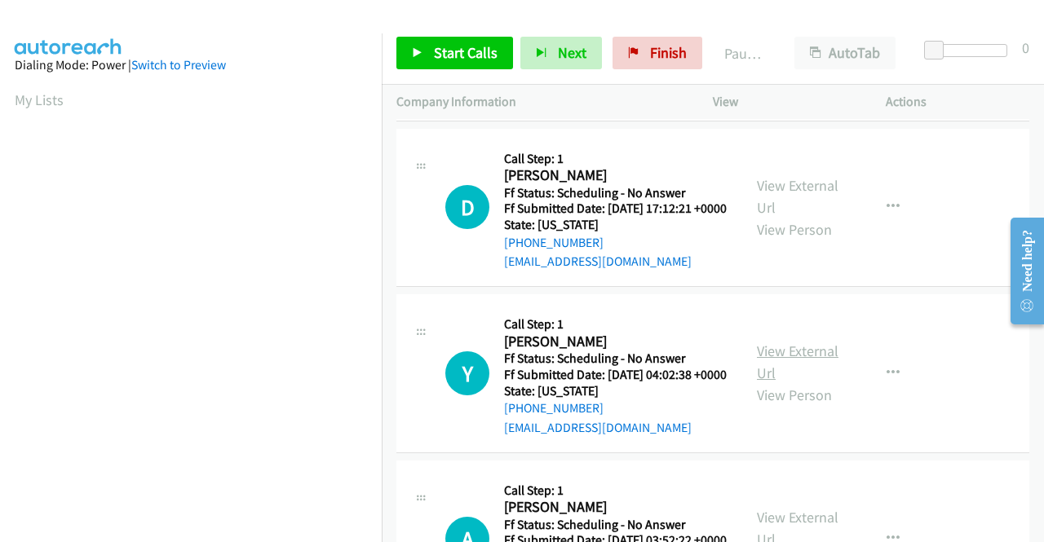
click at [781, 383] on link "View External Url" at bounding box center [798, 362] width 82 height 41
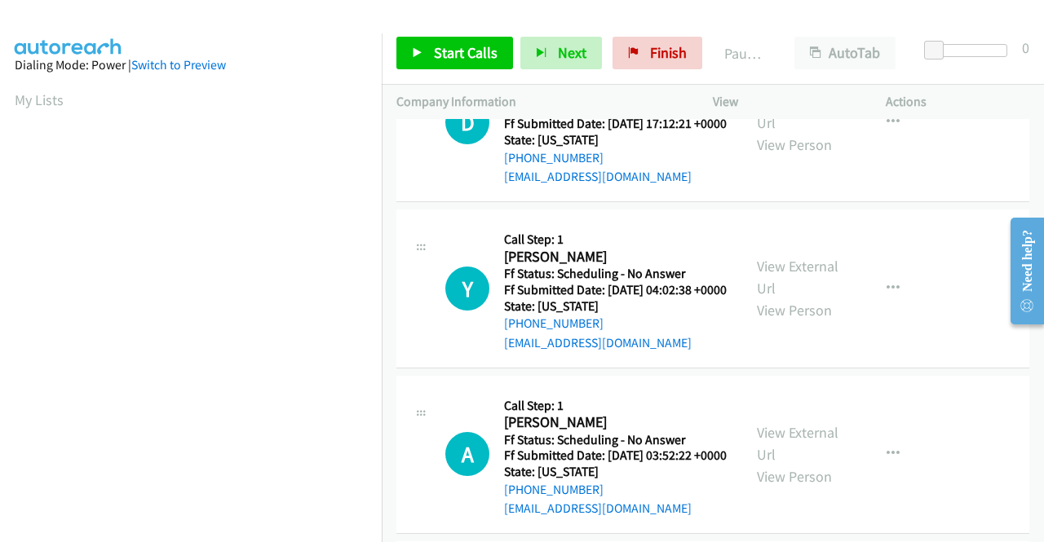
scroll to position [489, 0]
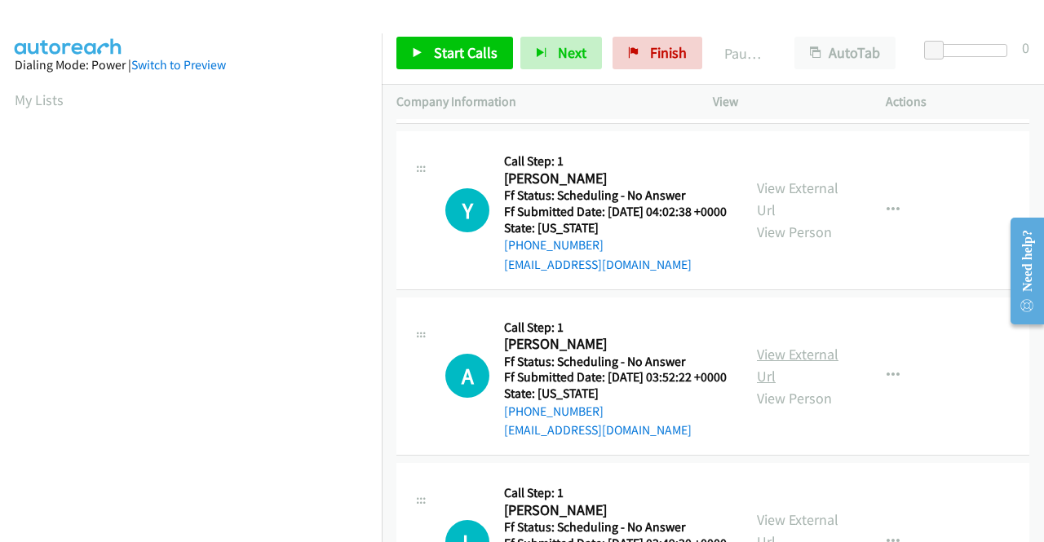
click at [781, 386] on link "View External Url" at bounding box center [798, 365] width 82 height 41
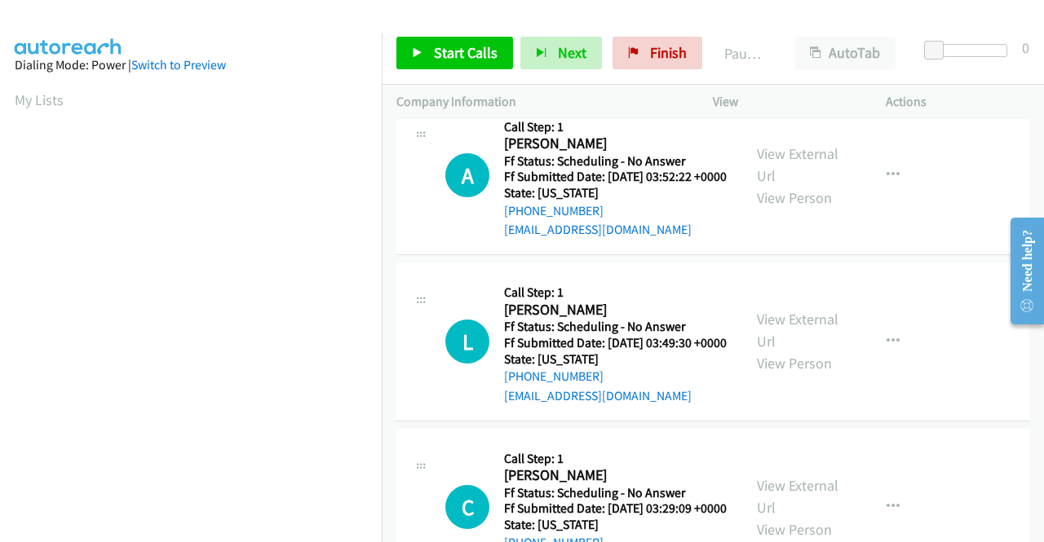
scroll to position [734, 0]
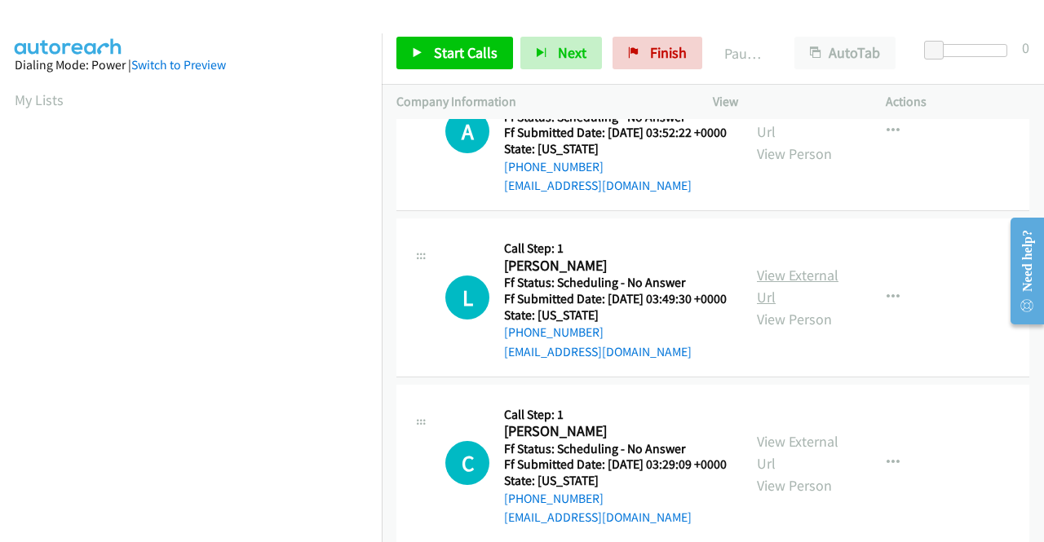
click at [770, 307] on link "View External Url" at bounding box center [798, 286] width 82 height 41
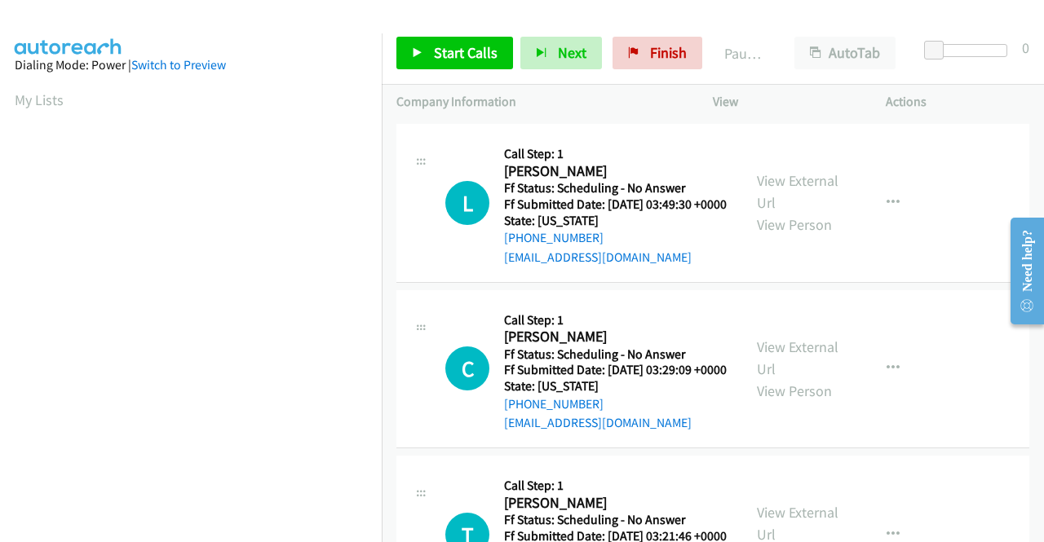
scroll to position [979, 0]
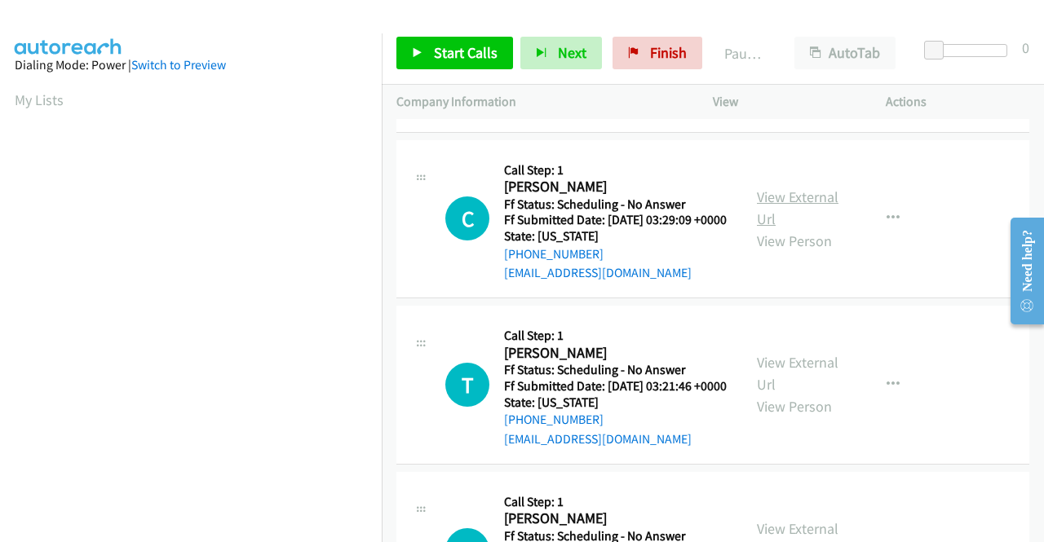
click at [801, 228] on link "View External Url" at bounding box center [798, 208] width 82 height 41
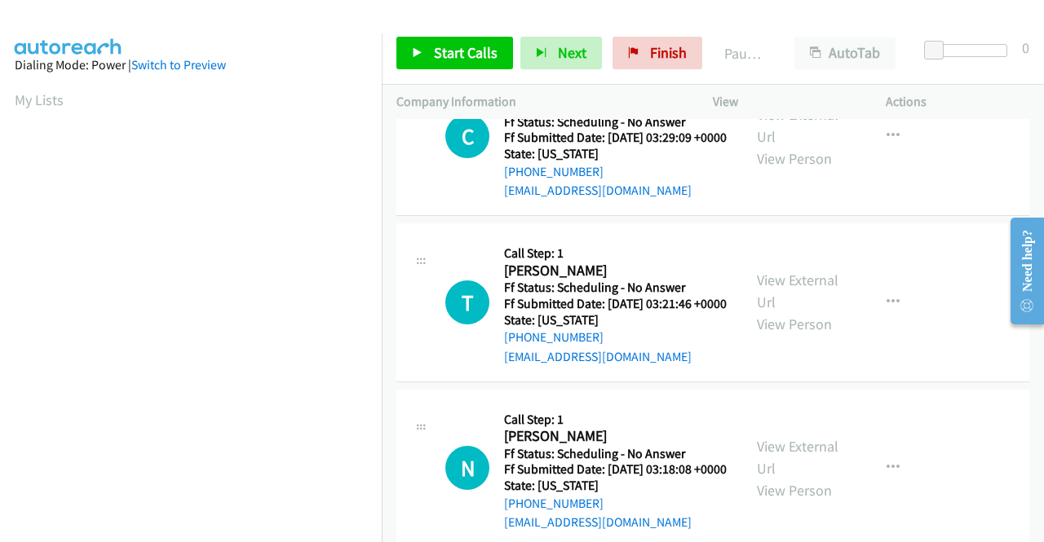
scroll to position [1142, 0]
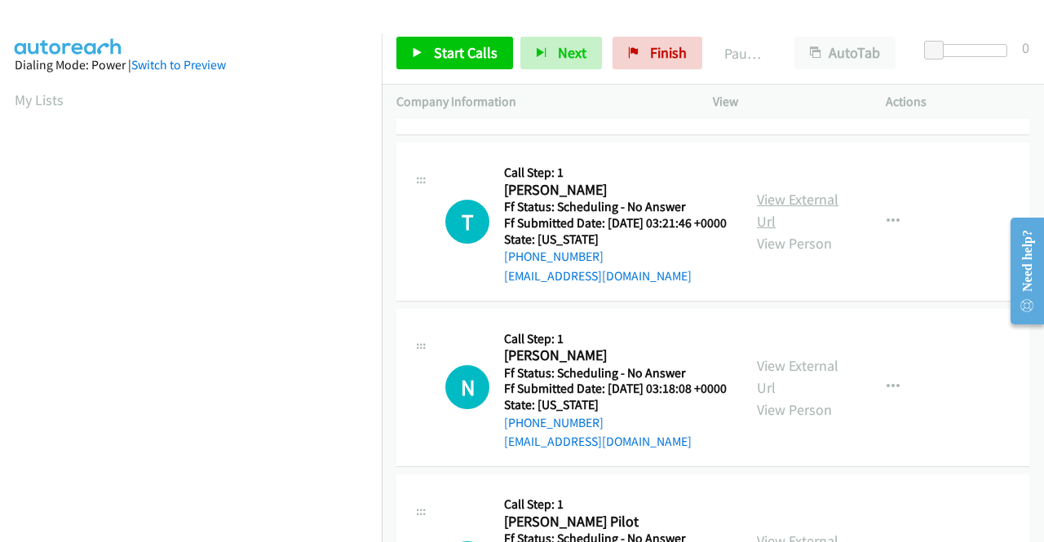
click at [780, 231] on link "View External Url" at bounding box center [798, 210] width 82 height 41
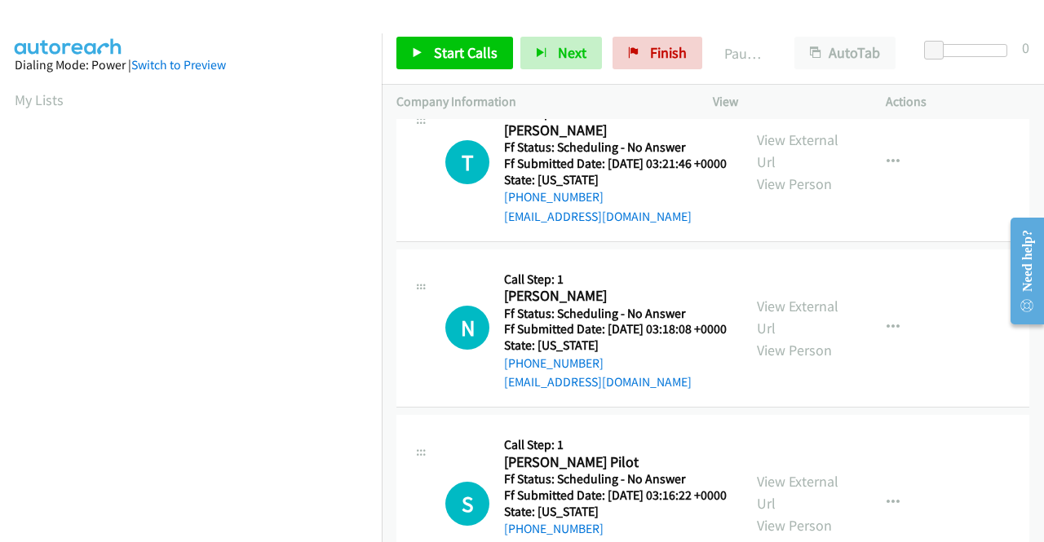
scroll to position [1305, 0]
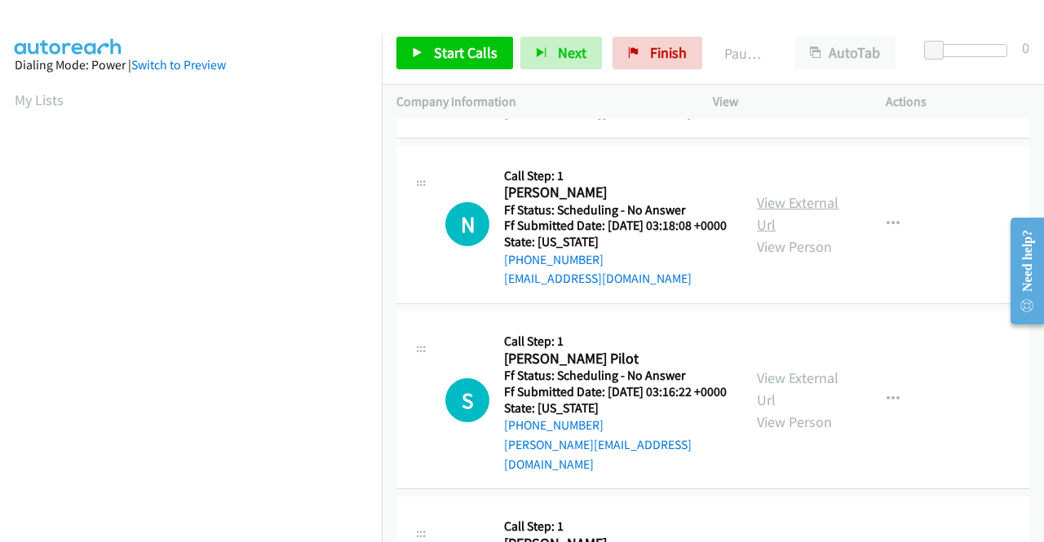
click at [762, 234] on link "View External Url" at bounding box center [798, 213] width 82 height 41
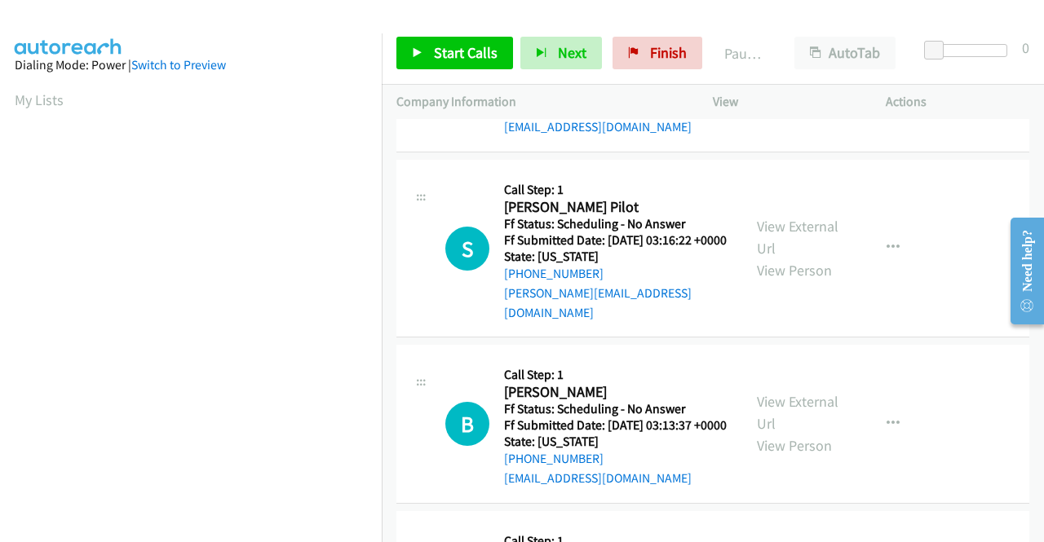
scroll to position [1468, 0]
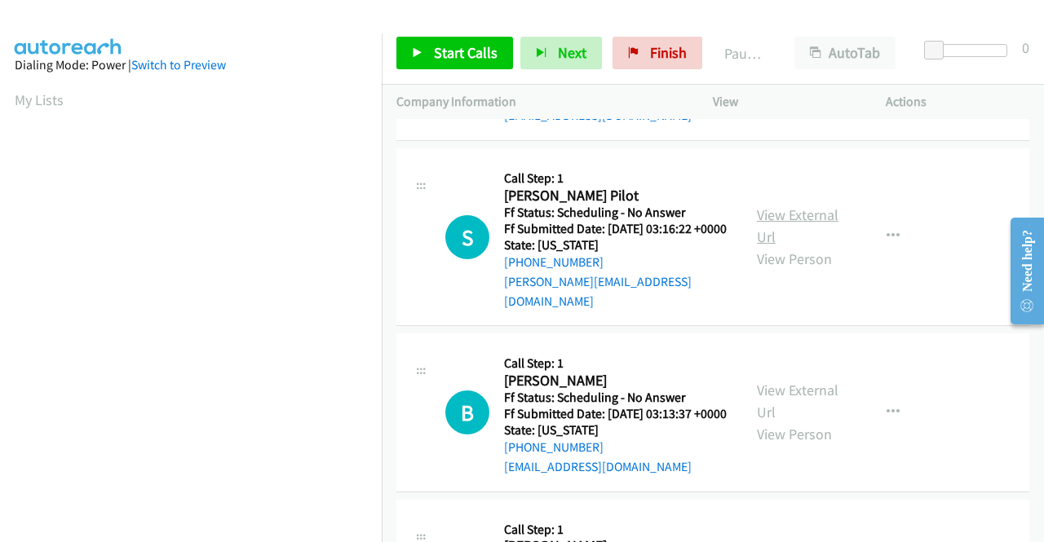
click at [768, 246] on link "View External Url" at bounding box center [798, 226] width 82 height 41
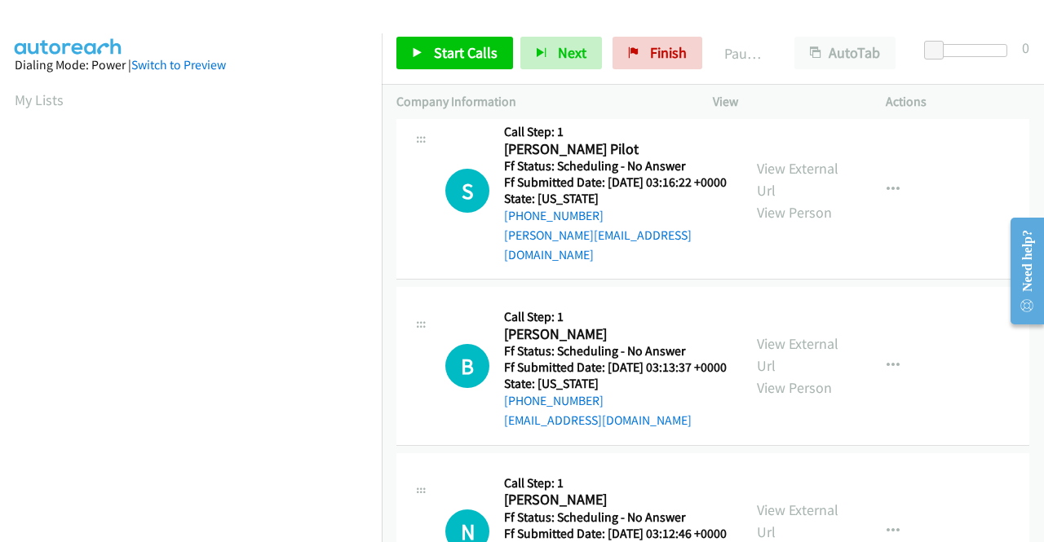
scroll to position [1631, 0]
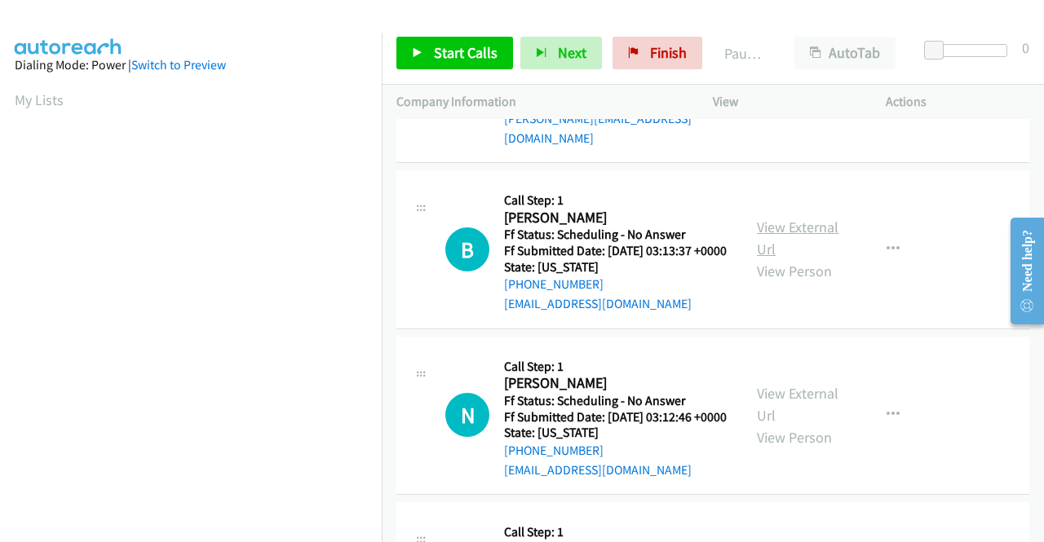
click at [775, 259] on link "View External Url" at bounding box center [798, 238] width 82 height 41
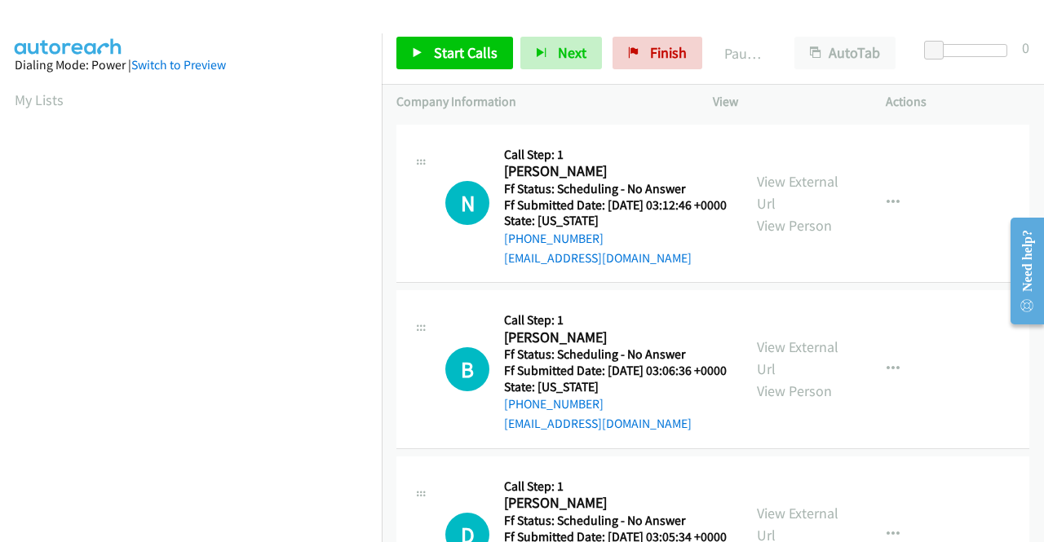
scroll to position [1876, 0]
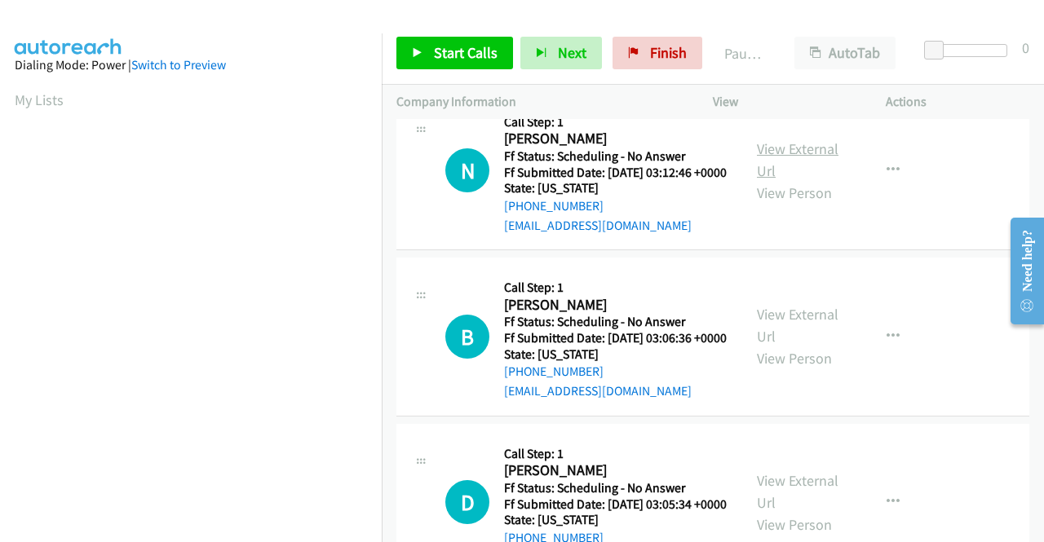
click at [759, 180] on link "View External Url" at bounding box center [798, 159] width 82 height 41
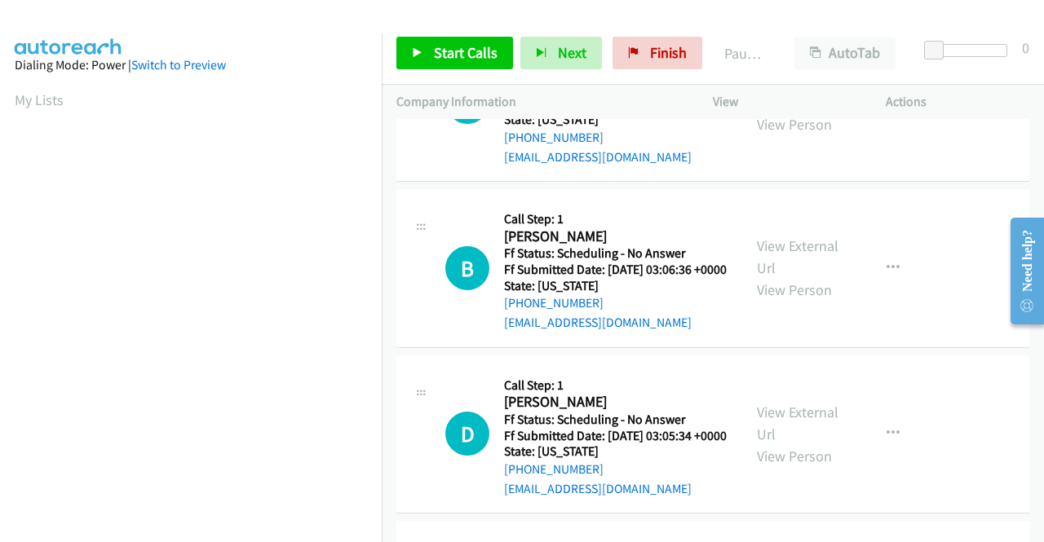
scroll to position [2039, 0]
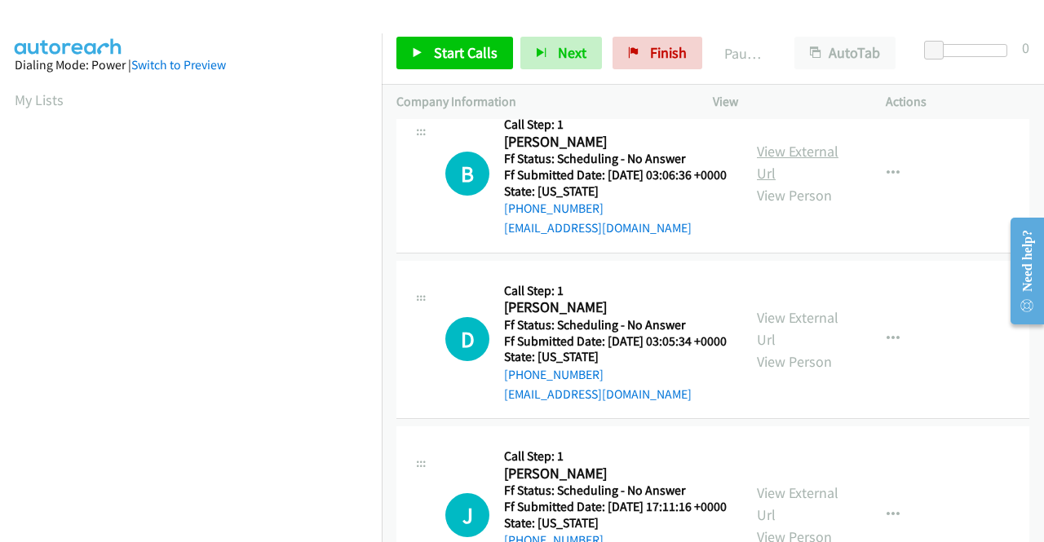
click at [770, 183] on link "View External Url" at bounding box center [798, 162] width 82 height 41
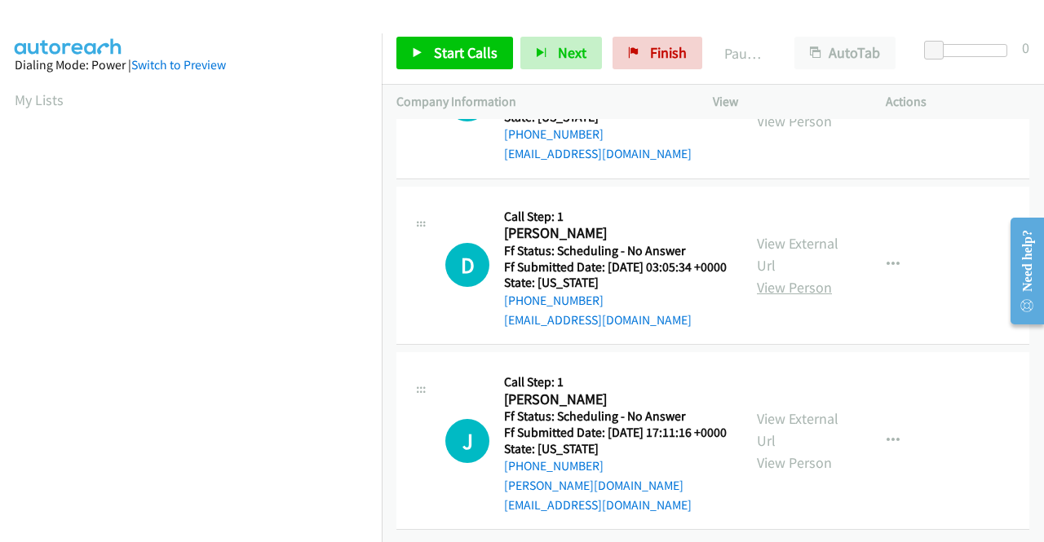
scroll to position [2284, 0]
click at [781, 270] on link "View External Url" at bounding box center [798, 254] width 82 height 41
click at [768, 410] on link "View External Url" at bounding box center [798, 429] width 82 height 41
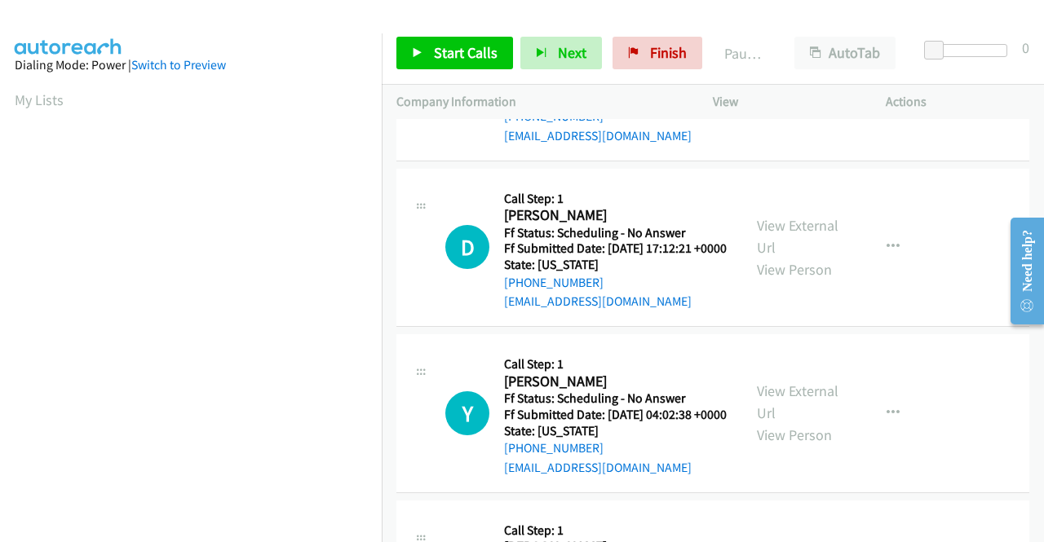
scroll to position [48, 0]
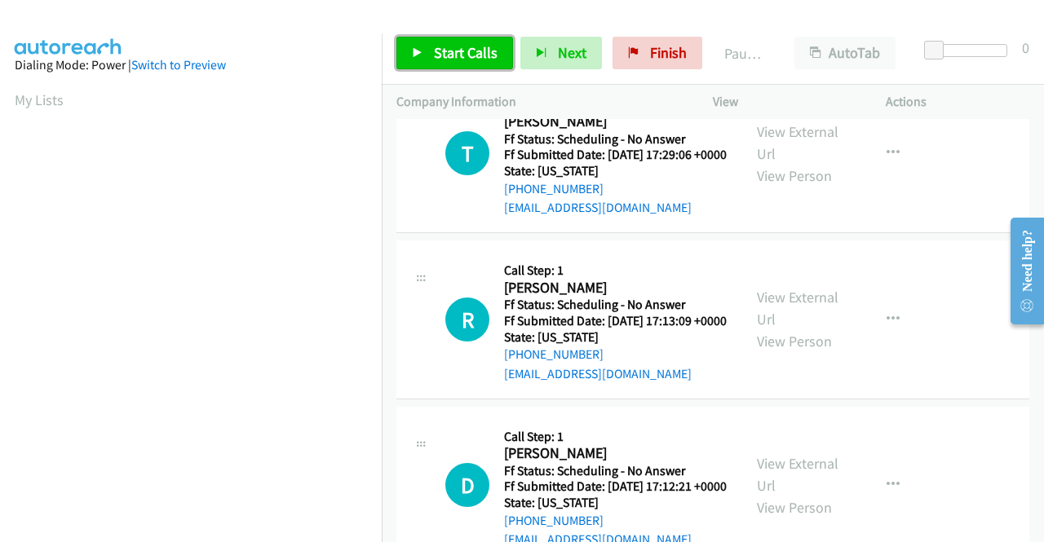
click at [452, 59] on span "Start Calls" at bounding box center [466, 52] width 64 height 19
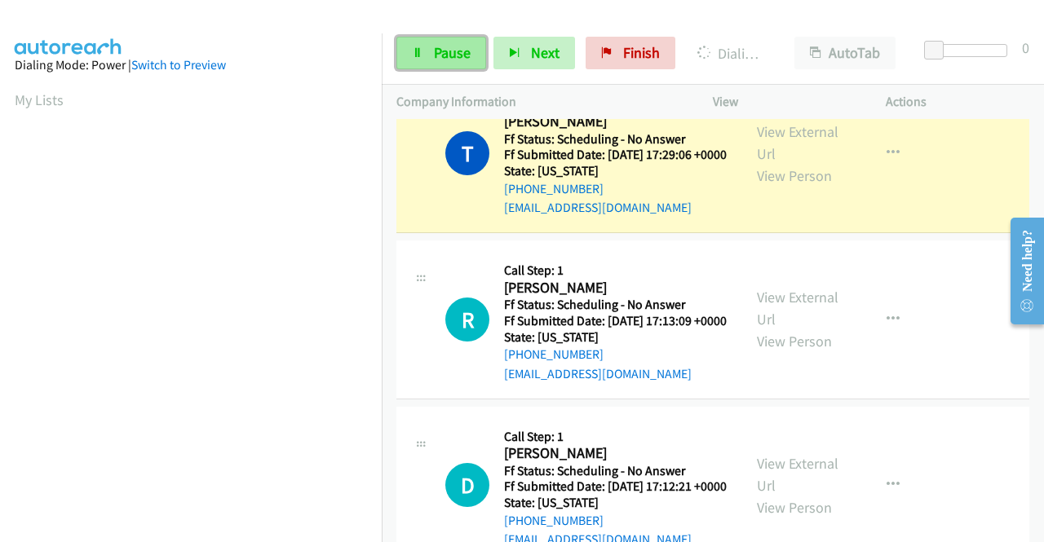
click at [457, 52] on span "Pause" at bounding box center [452, 52] width 37 height 19
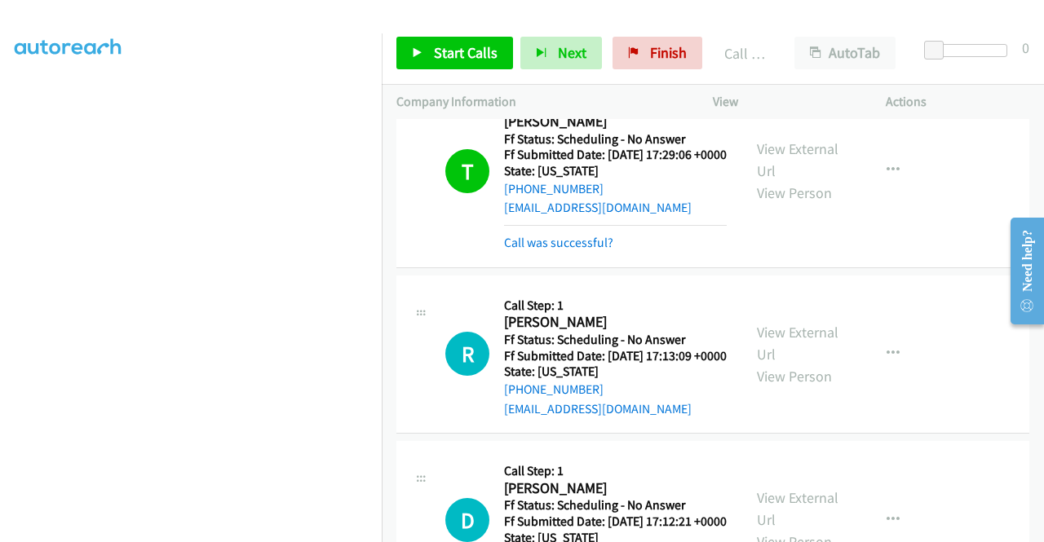
scroll to position [0, 0]
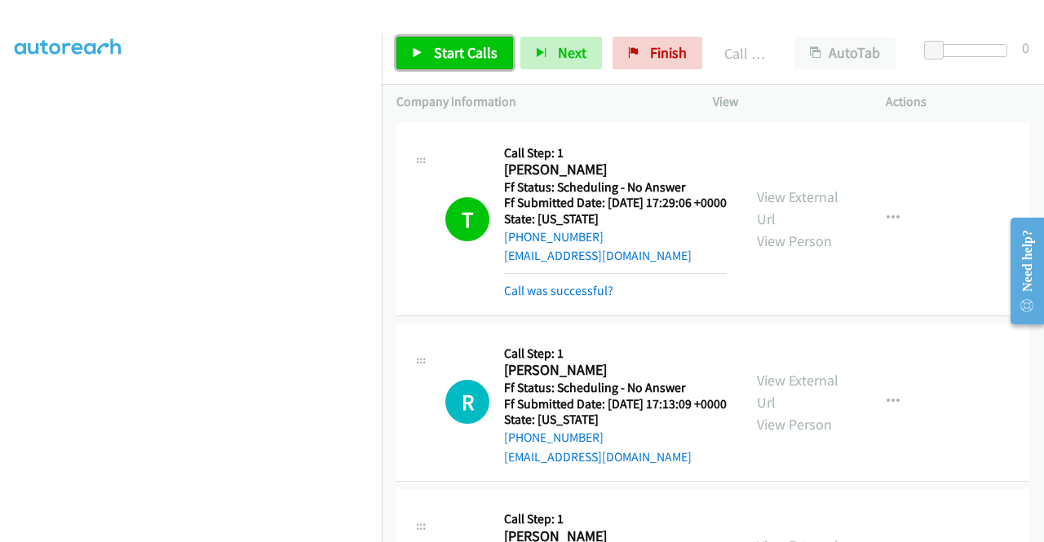
click at [464, 46] on span "Start Calls" at bounding box center [466, 52] width 64 height 19
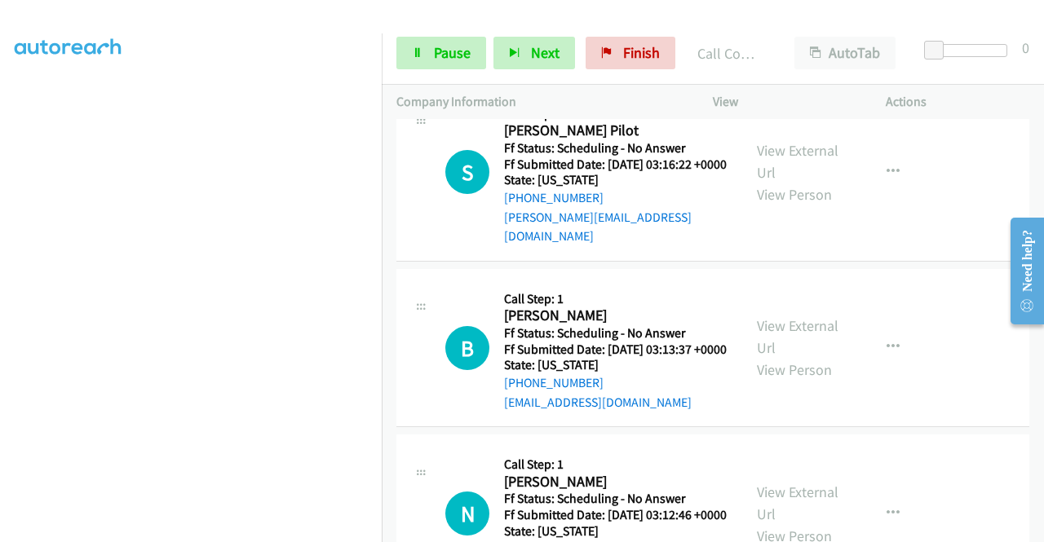
scroll to position [1927, 0]
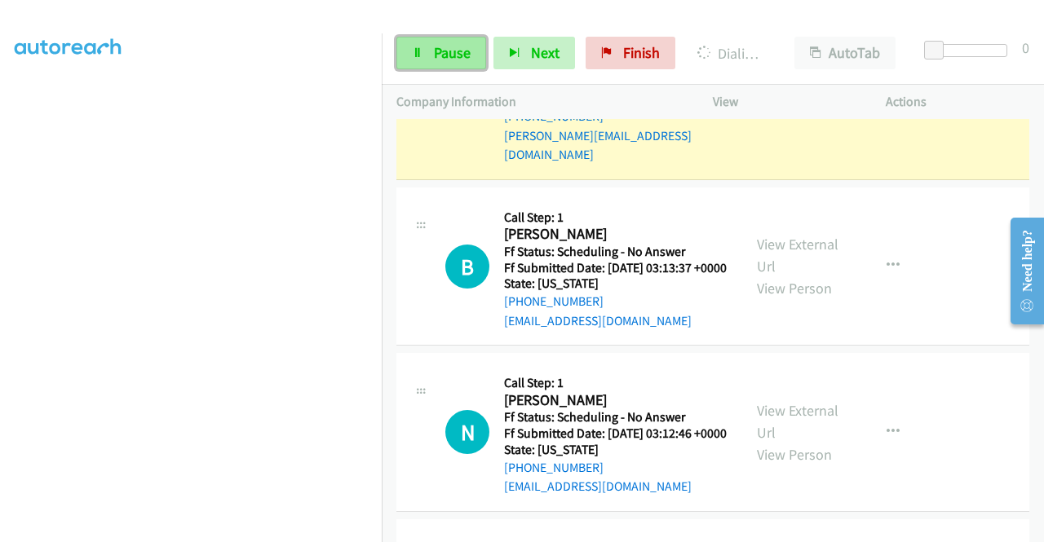
click at [452, 51] on span "Pause" at bounding box center [452, 52] width 37 height 19
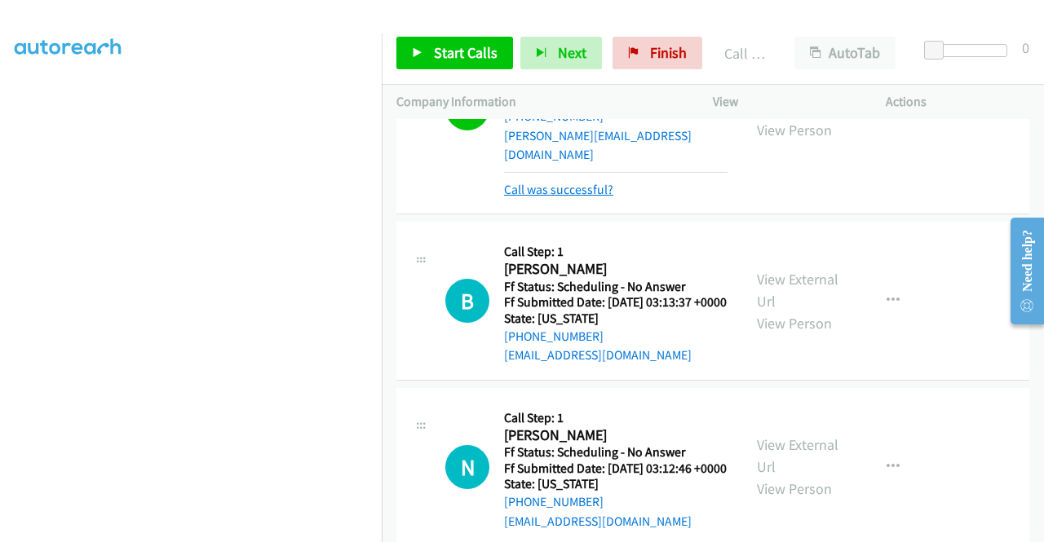
click at [557, 197] on link "Call was successful?" at bounding box center [558, 189] width 109 height 15
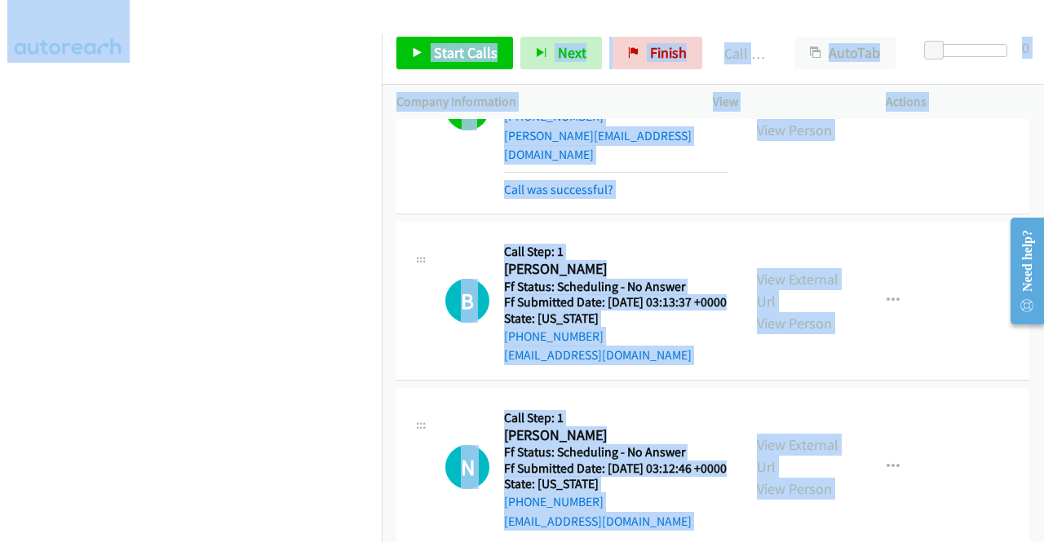
click at [461, 30] on main "Start Calls Pause Next Finish Call Completed AutoTab AutoTab 0 Company Informat…" at bounding box center [522, 38] width 1044 height 77
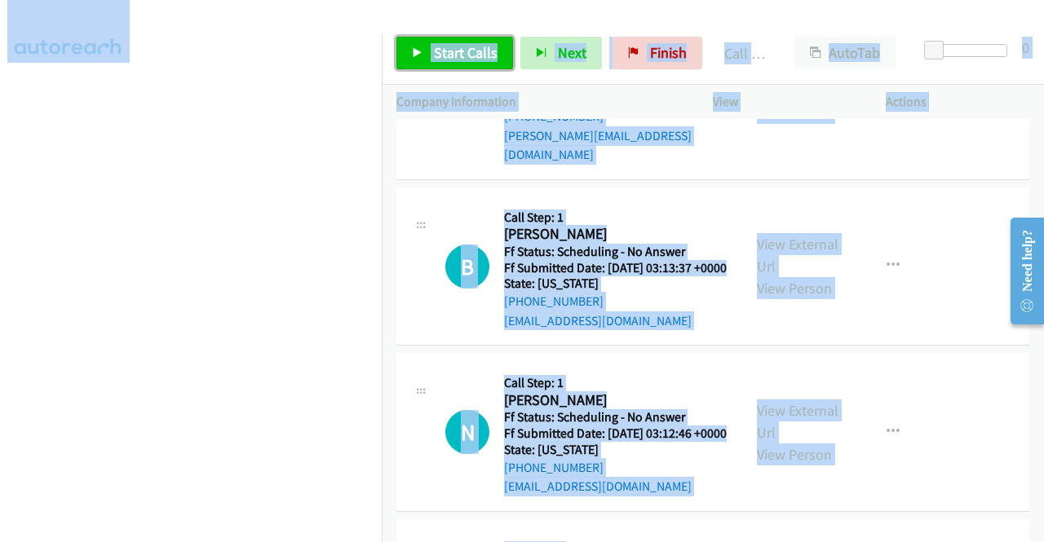
click at [454, 49] on span "Start Calls" at bounding box center [466, 52] width 64 height 19
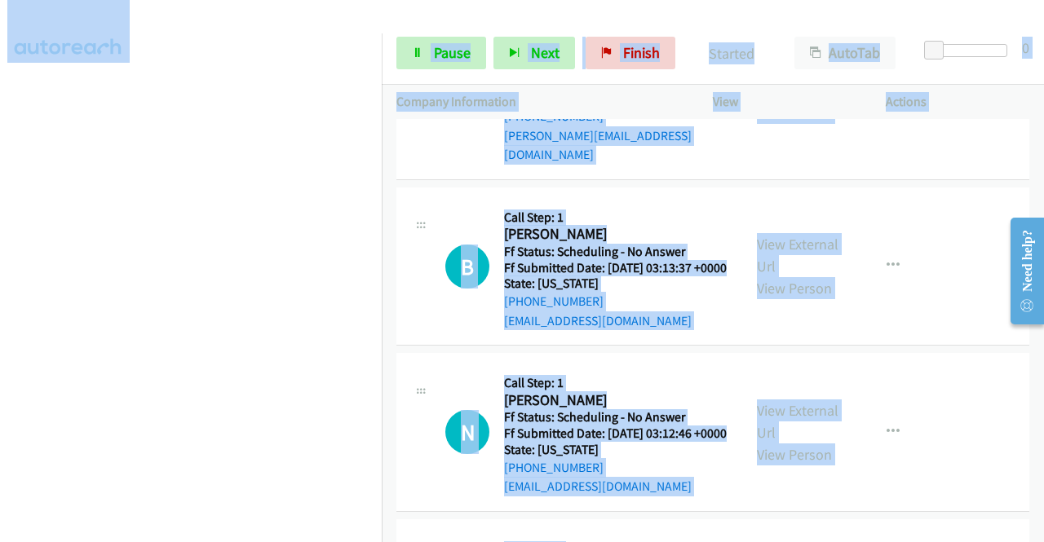
click at [679, 20] on div at bounding box center [514, 31] width 1029 height 63
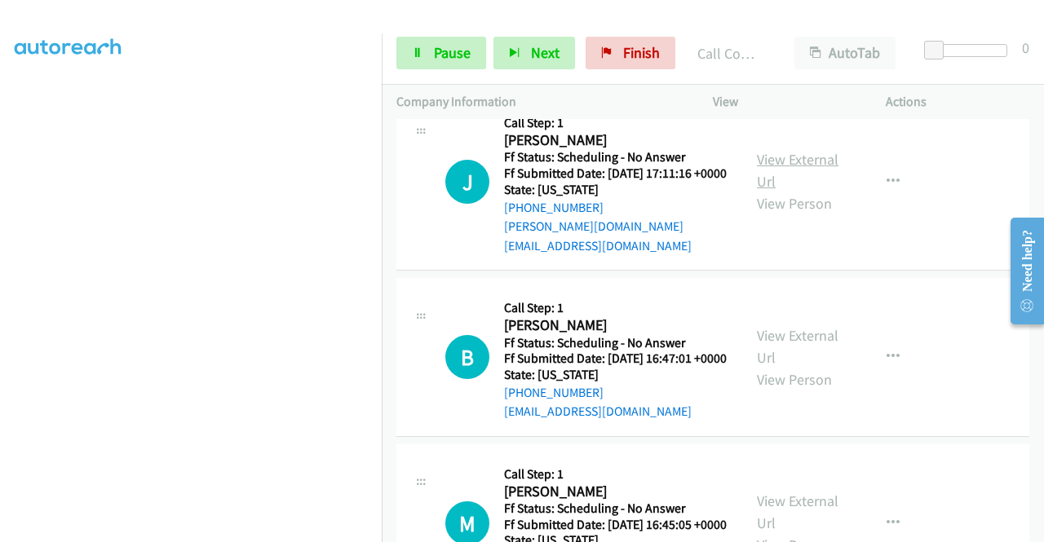
scroll to position [2906, 0]
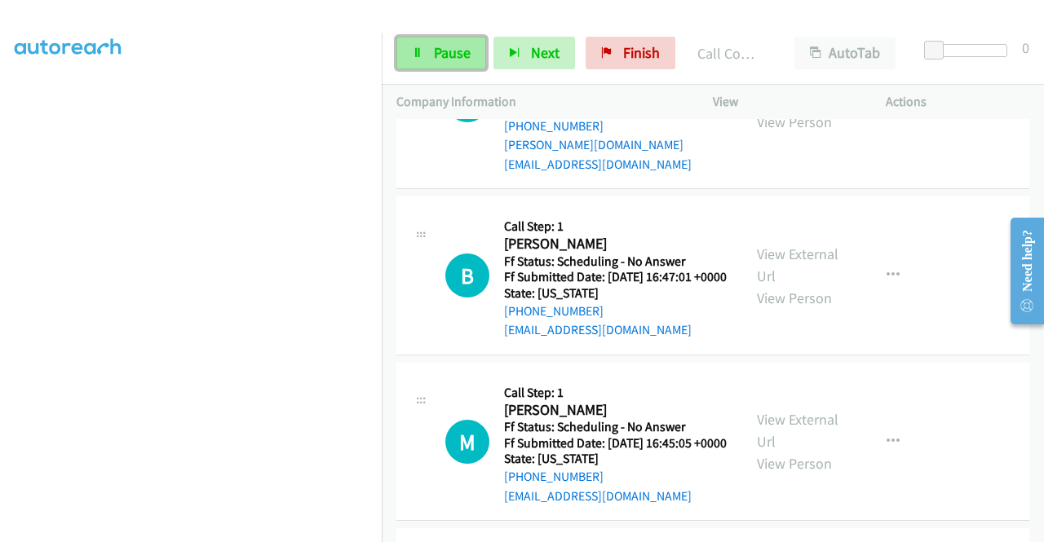
click at [452, 59] on span "Pause" at bounding box center [452, 52] width 37 height 19
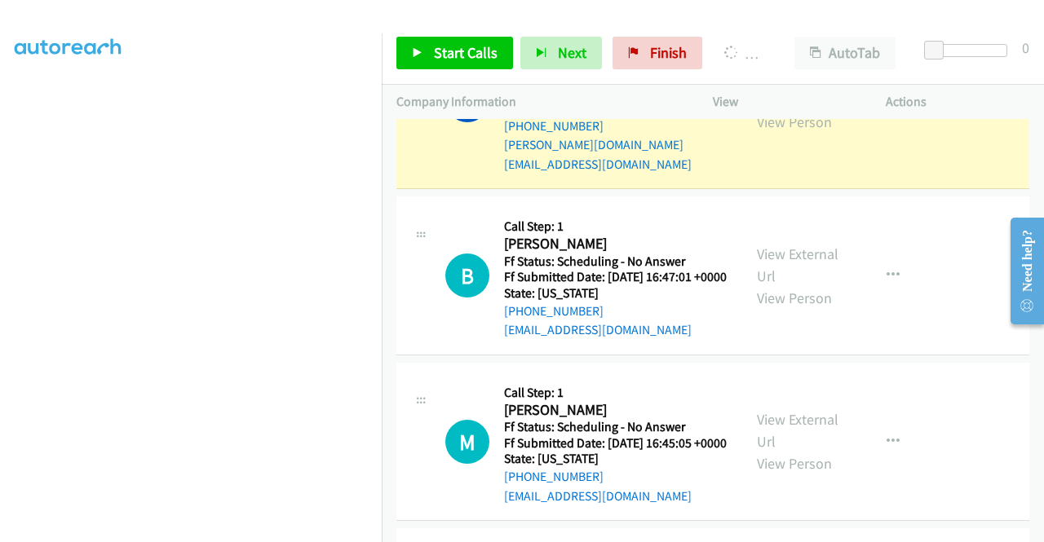
scroll to position [372, 0]
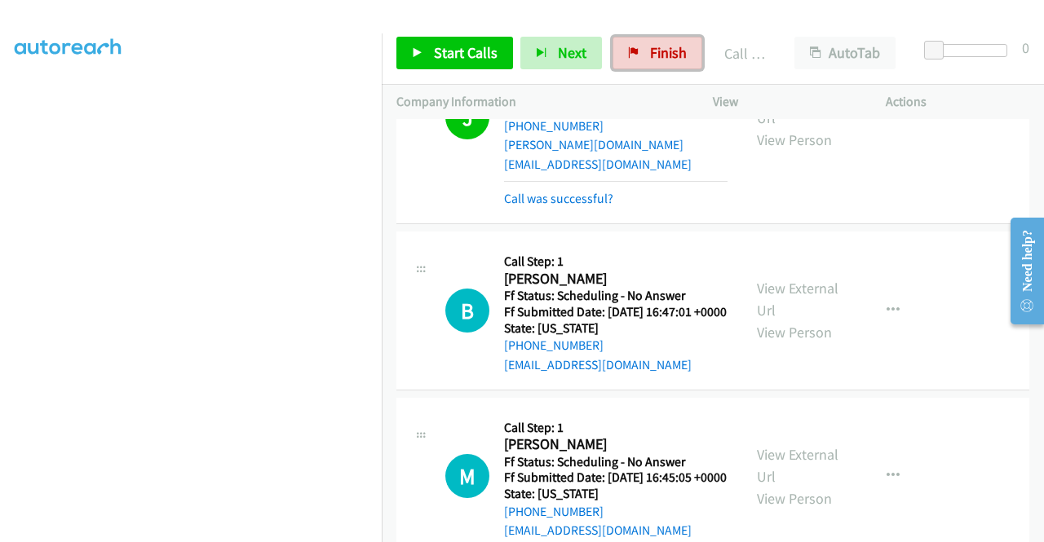
drag, startPoint x: 670, startPoint y: 53, endPoint x: 597, endPoint y: 89, distance: 81.0
click at [669, 53] on span "Finish" at bounding box center [668, 52] width 37 height 19
